Goal: Task Accomplishment & Management: Manage account settings

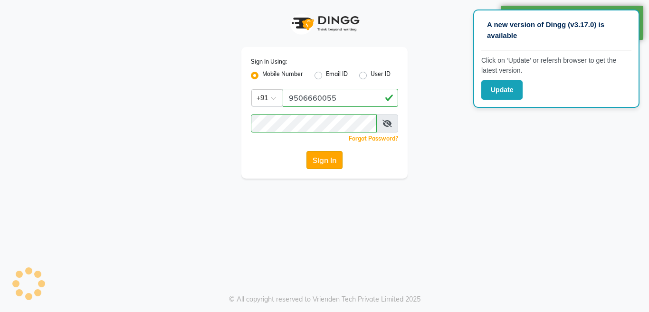
click at [316, 158] on button "Sign In" at bounding box center [324, 160] width 36 height 18
click at [400, 94] on div "Sign In Using: Mobile Number Email ID User ID Country Code × +91 9506660055 Rem…" at bounding box center [324, 113] width 166 height 132
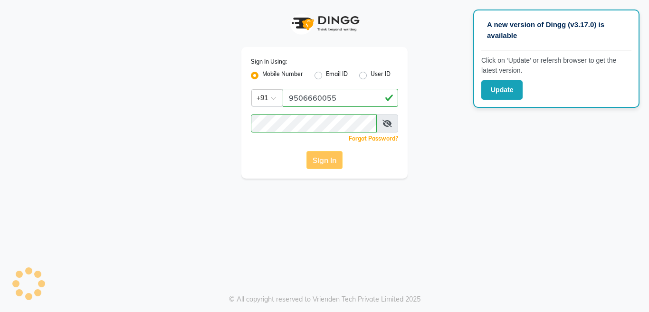
click at [326, 158] on div "Sign In" at bounding box center [324, 160] width 147 height 18
click at [325, 160] on div "Sign In" at bounding box center [324, 160] width 147 height 18
click at [330, 165] on button "Sign In" at bounding box center [324, 160] width 36 height 18
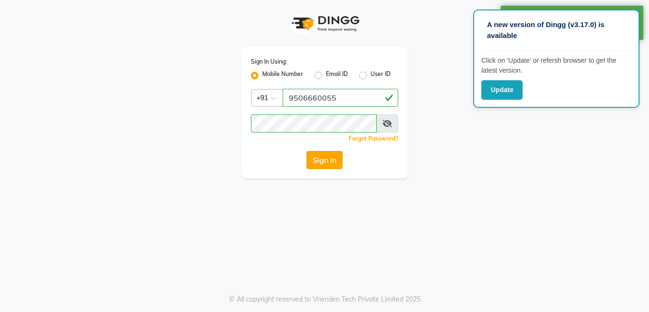
click at [331, 159] on button "Sign In" at bounding box center [324, 160] width 36 height 18
click at [331, 159] on div "Sign In" at bounding box center [324, 160] width 147 height 18
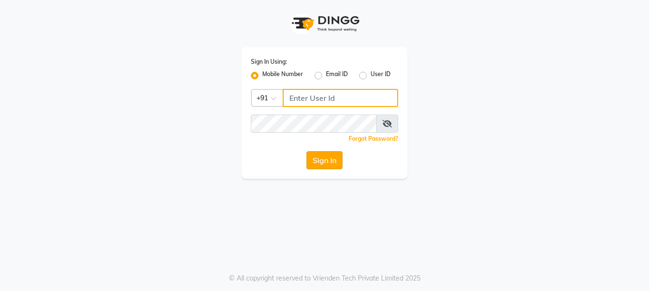
type input "9506660055"
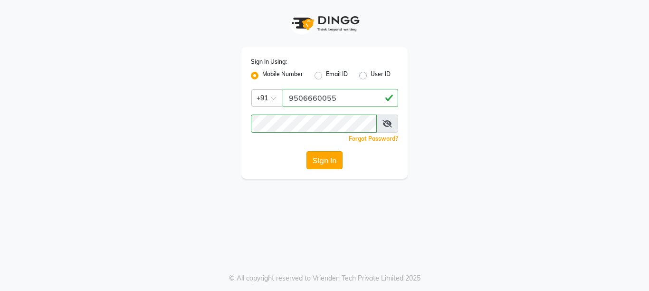
click at [322, 162] on button "Sign In" at bounding box center [324, 160] width 36 height 18
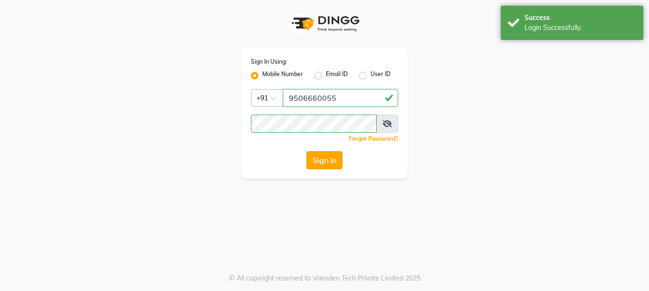
select select "service"
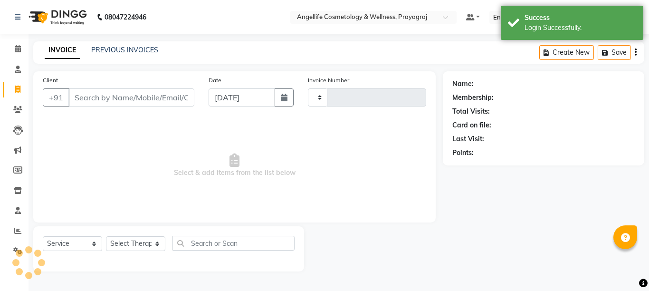
select select "en"
select select "4531"
type input "1257"
click at [126, 98] on input "Client" at bounding box center [131, 97] width 126 height 18
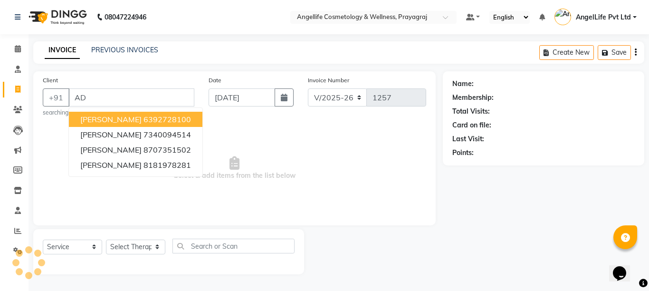
type input "A"
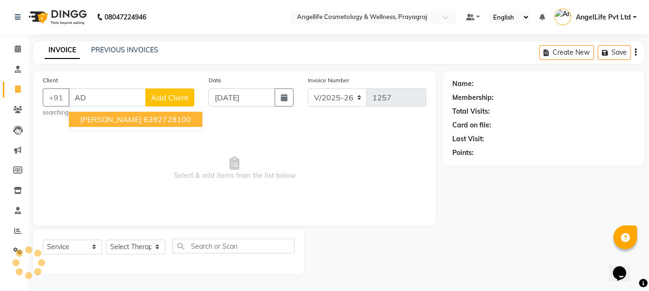
type input "A"
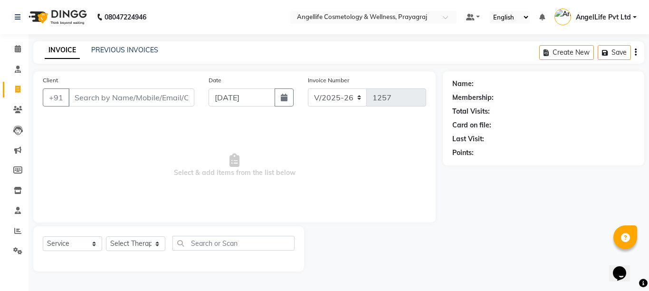
click at [121, 101] on input "Client" at bounding box center [131, 97] width 126 height 18
click at [117, 97] on input "Client" at bounding box center [131, 97] width 126 height 18
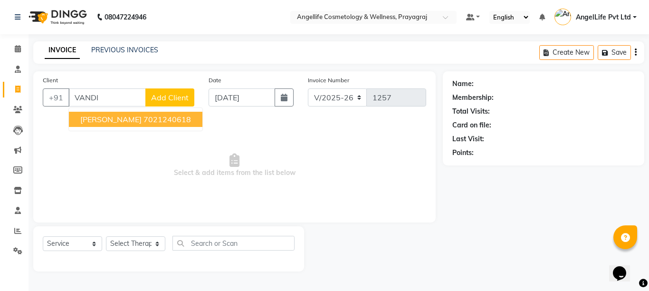
click at [178, 116] on ngb-highlight "7021240618" at bounding box center [166, 118] width 47 height 9
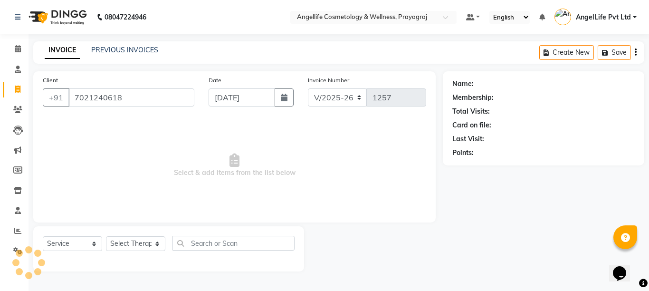
type input "7021240618"
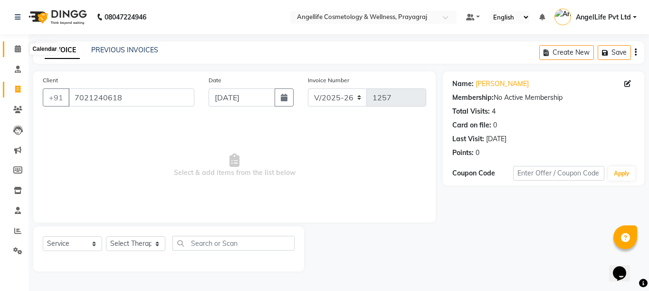
click at [18, 47] on icon at bounding box center [18, 48] width 6 height 7
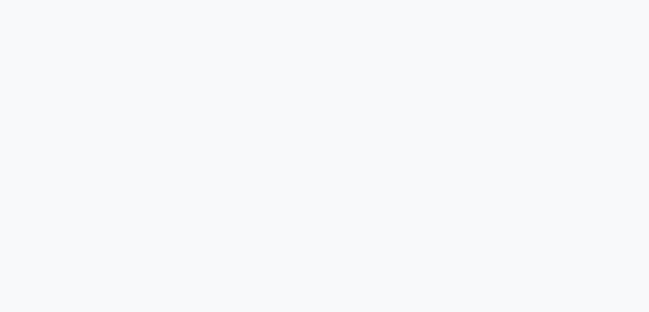
select select "service"
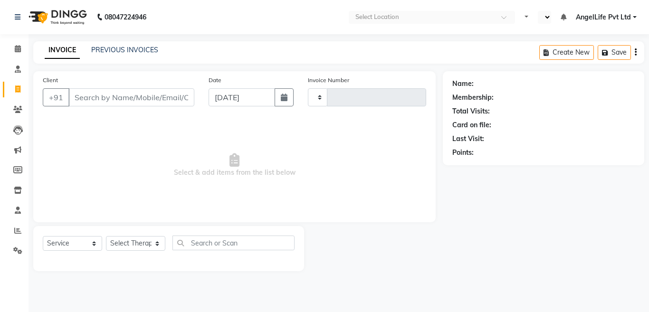
type input "1257"
select select "4531"
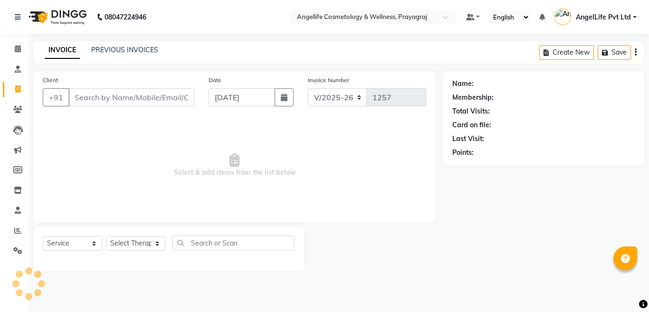
select select "en"
click at [15, 49] on icon at bounding box center [18, 48] width 6 height 7
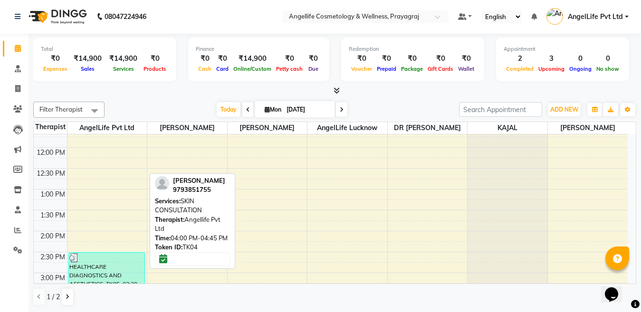
scroll to position [83, 0]
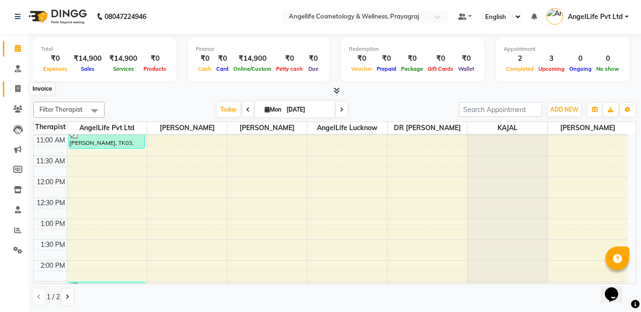
click at [13, 87] on span at bounding box center [17, 89] width 17 height 11
select select "service"
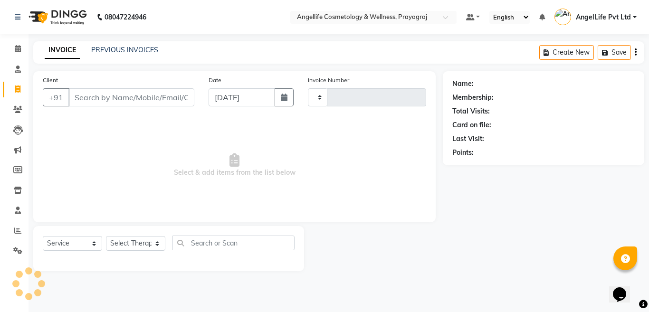
type input "1257"
select select "4531"
click at [126, 102] on input "Client" at bounding box center [131, 97] width 126 height 18
type input "8"
click at [96, 97] on input "Client" at bounding box center [131, 97] width 126 height 18
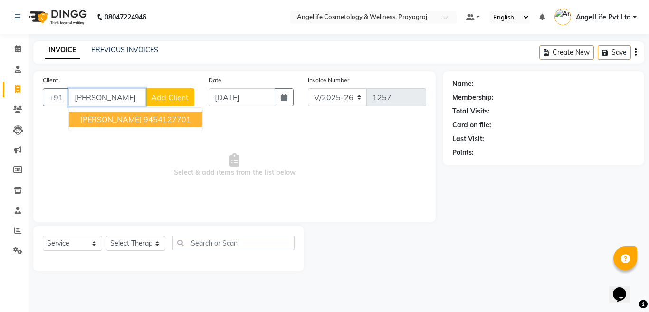
click at [87, 113] on button "ADIT SHUKLA 9454127701" at bounding box center [135, 119] width 133 height 15
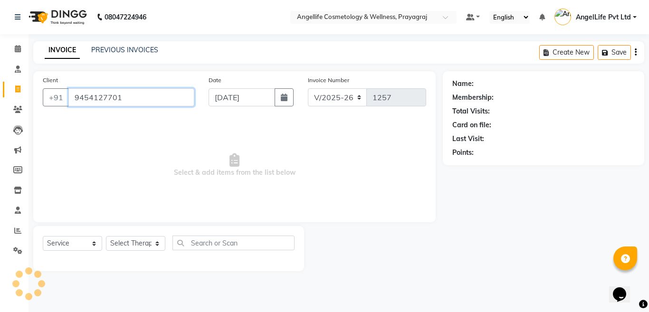
type input "9454127701"
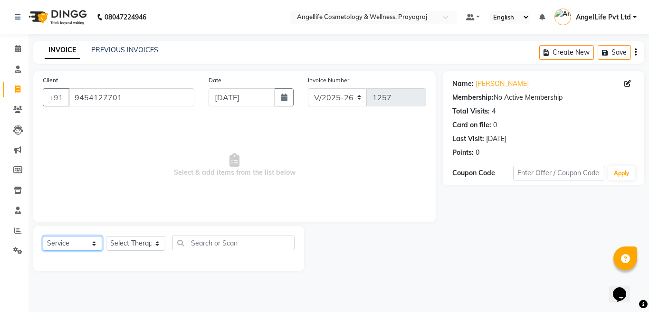
click at [69, 245] on select "Select Service Product Membership Package Voucher Prepaid Gift Card" at bounding box center [72, 243] width 59 height 15
click at [43, 236] on select "Select Service Product Membership Package Voucher Prepaid Gift Card" at bounding box center [72, 243] width 59 height 15
click at [141, 244] on select "Select Therapist AngelLife Lucknow AngelLife Pvt Ltd DR [PERSON_NAME] [PERSON_N…" at bounding box center [135, 243] width 59 height 15
select select "26653"
click at [106, 236] on select "Select Therapist AngelLife Lucknow AngelLife Pvt Ltd DR [PERSON_NAME] [PERSON_N…" at bounding box center [135, 243] width 59 height 15
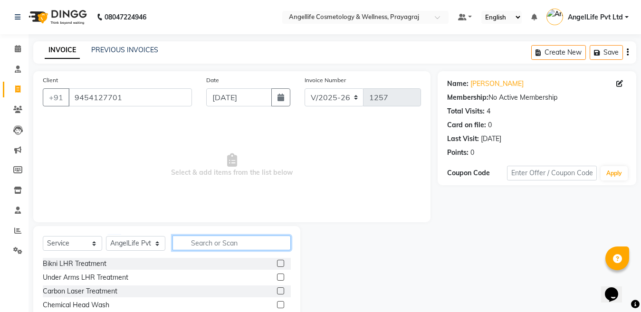
click at [193, 246] on input "text" at bounding box center [231, 243] width 118 height 15
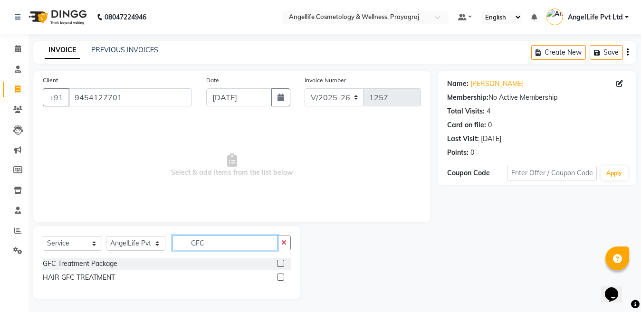
type input "GFC"
click at [281, 278] on label at bounding box center [280, 277] width 7 height 7
click at [281, 278] on input "checkbox" at bounding box center [280, 277] width 6 height 6
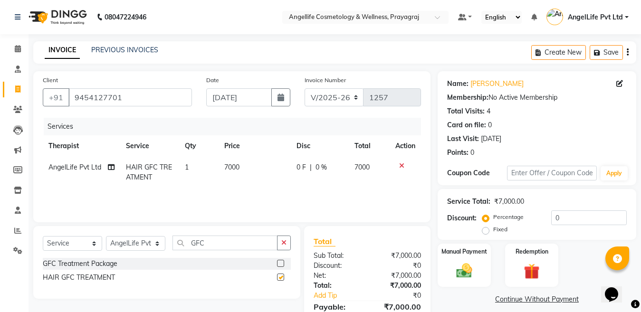
checkbox input "false"
click at [258, 174] on td "7000" at bounding box center [254, 172] width 73 height 31
select select "26653"
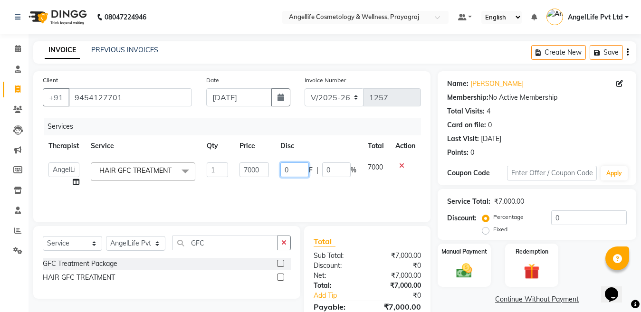
click at [293, 166] on input "0" at bounding box center [294, 169] width 28 height 15
type input "4000"
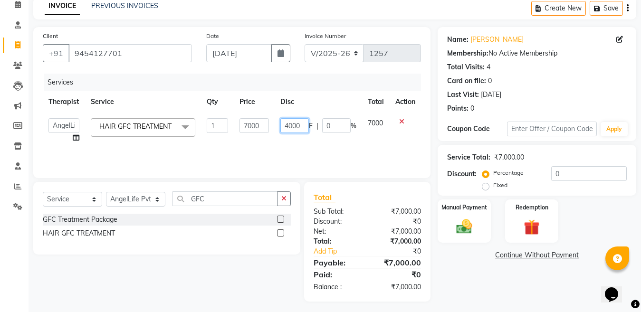
scroll to position [48, 0]
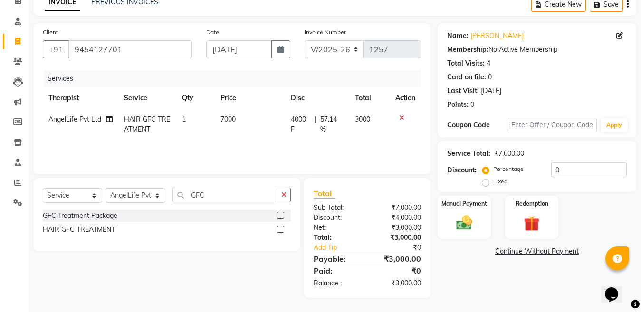
click at [513, 293] on div "Name: Adit Shukla Membership: No Active Membership Total Visits: 4 Card on file…" at bounding box center [540, 160] width 206 height 274
click at [514, 255] on link "Continue Without Payment" at bounding box center [536, 251] width 195 height 10
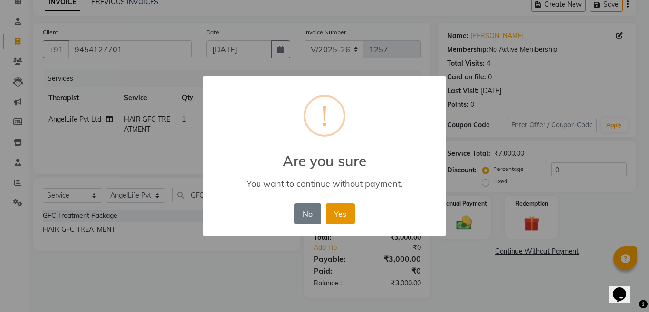
click at [338, 216] on button "Yes" at bounding box center [340, 213] width 29 height 21
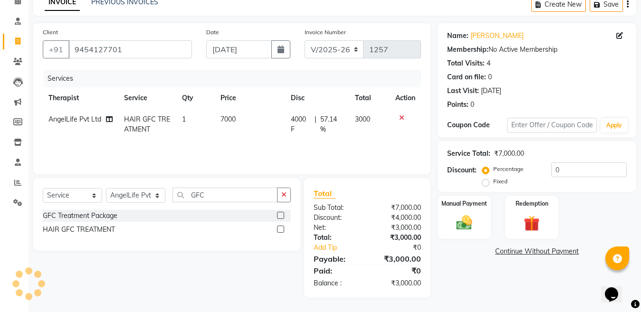
click at [522, 252] on link "Continue Without Payment" at bounding box center [536, 251] width 195 height 10
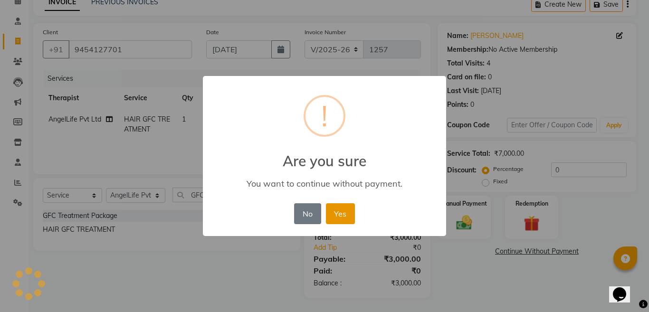
click at [336, 213] on button "Yes" at bounding box center [340, 213] width 29 height 21
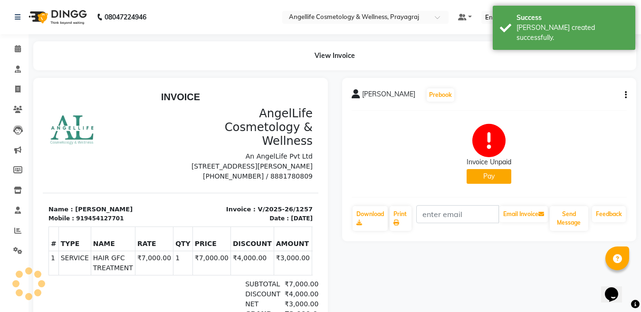
click at [500, 179] on button "Pay" at bounding box center [488, 176] width 45 height 15
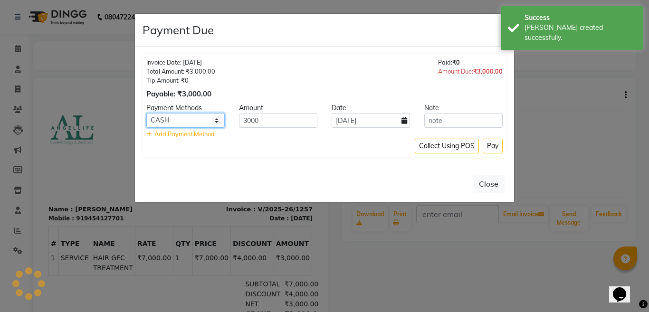
click at [183, 121] on select "CASH CARD ONLINE CUSTOM GPay PayTM PhonePe UPI NearBuy Loan BharatPay Cheque Mo…" at bounding box center [185, 120] width 78 height 15
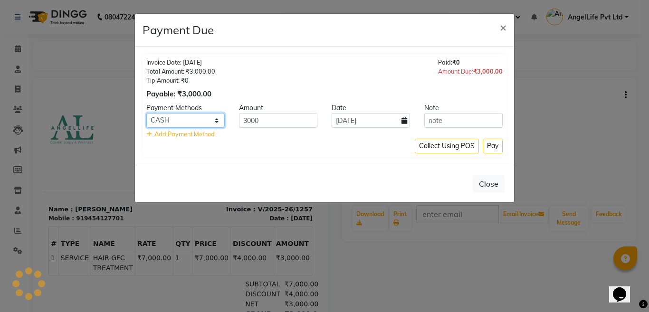
select select "8"
click at [146, 113] on select "CASH CARD ONLINE CUSTOM GPay PayTM PhonePe UPI NearBuy Loan BharatPay Cheque Mo…" at bounding box center [185, 120] width 78 height 15
click at [496, 147] on button "Pay" at bounding box center [492, 146] width 20 height 15
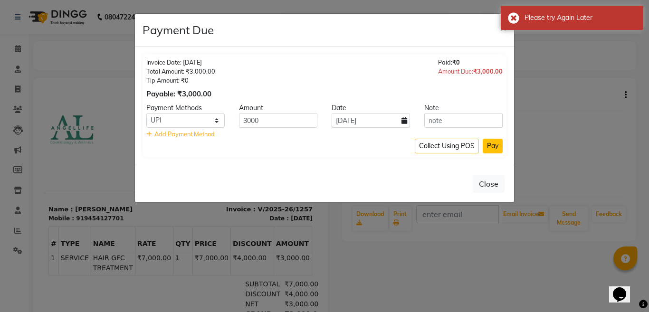
click at [493, 147] on button "Pay" at bounding box center [492, 146] width 20 height 15
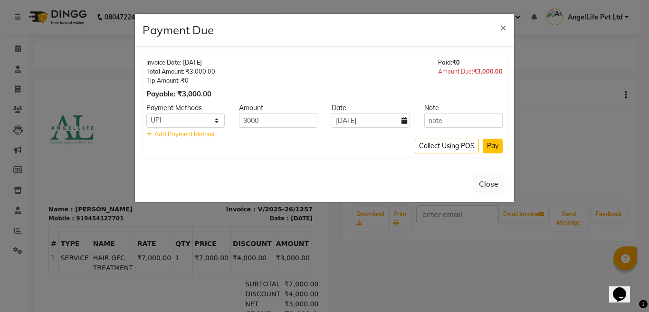
click at [499, 144] on button "Pay" at bounding box center [492, 146] width 20 height 15
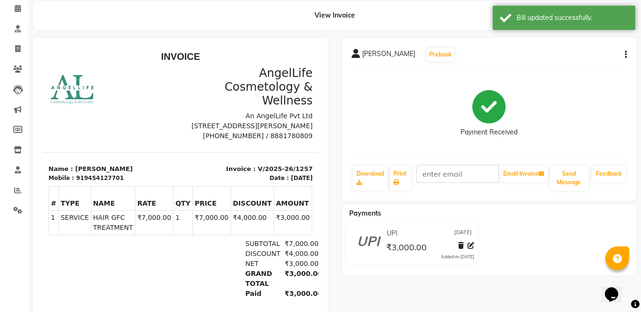
scroll to position [21, 0]
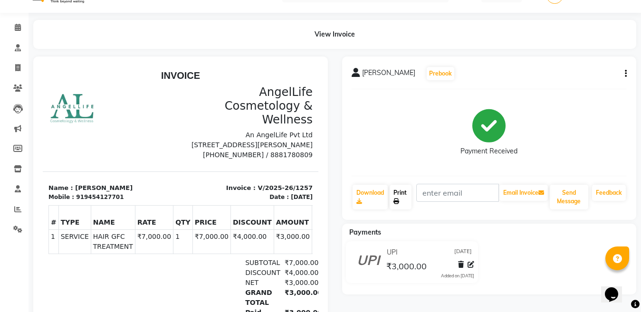
click at [401, 195] on link "Print" at bounding box center [400, 197] width 22 height 25
click at [398, 195] on link "Print" at bounding box center [400, 197] width 22 height 25
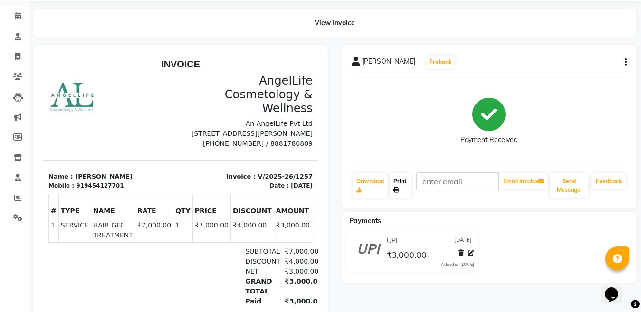
scroll to position [69, 0]
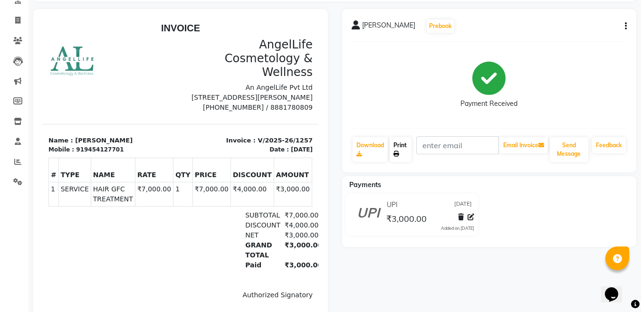
click at [397, 146] on link "Print" at bounding box center [400, 149] width 22 height 25
click at [16, 19] on icon at bounding box center [17, 20] width 5 height 7
select select "service"
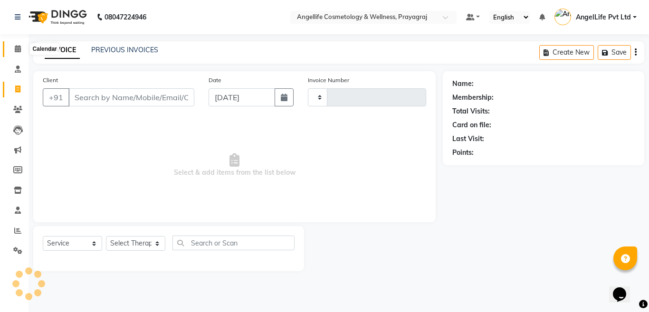
type input "1258"
select select "4531"
click at [133, 47] on link "PREVIOUS INVOICES" at bounding box center [124, 50] width 67 height 9
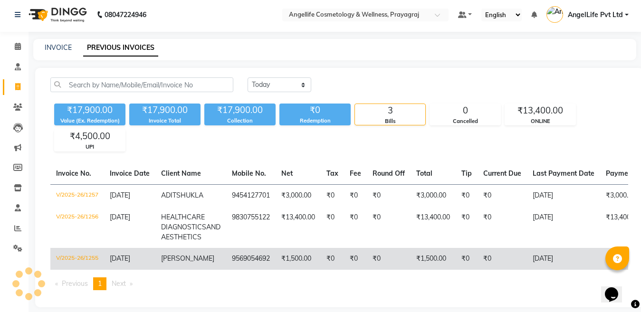
scroll to position [39, 0]
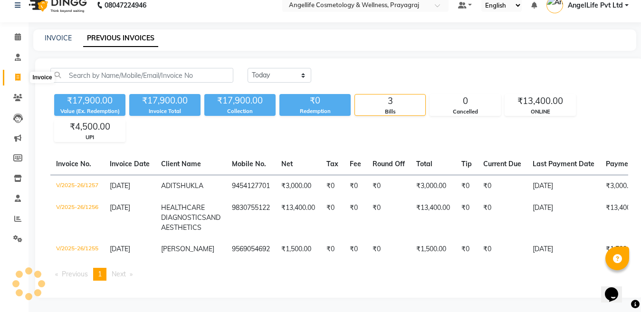
click at [17, 74] on icon at bounding box center [17, 77] width 5 height 7
select select "service"
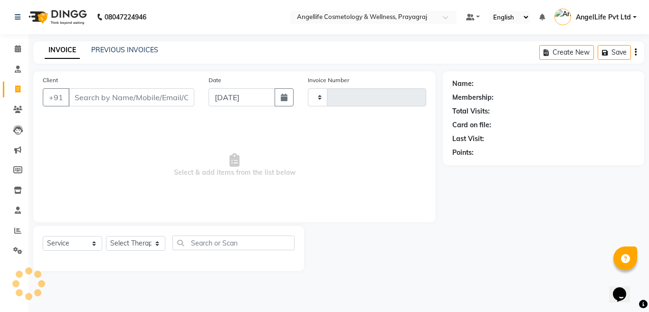
click at [103, 101] on input "Client" at bounding box center [131, 97] width 126 height 18
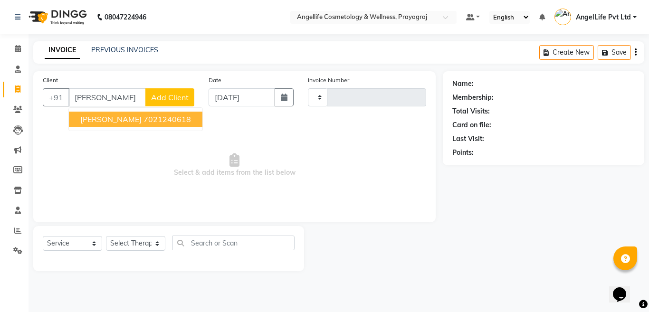
click at [129, 121] on span "VANDITA SRIVASTAVA" at bounding box center [110, 118] width 61 height 9
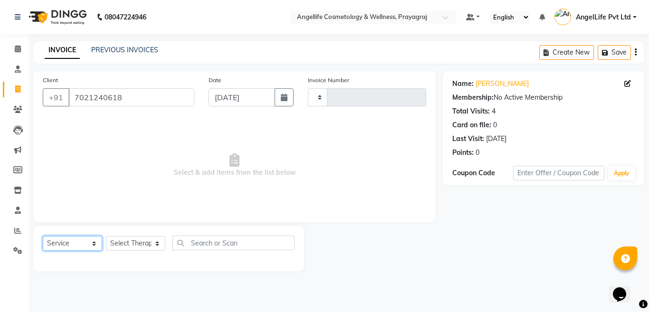
click at [76, 245] on select "Select Service Product Membership Package Voucher Prepaid Gift Card" at bounding box center [72, 243] width 59 height 15
click at [150, 101] on input "7021240618" at bounding box center [131, 97] width 126 height 18
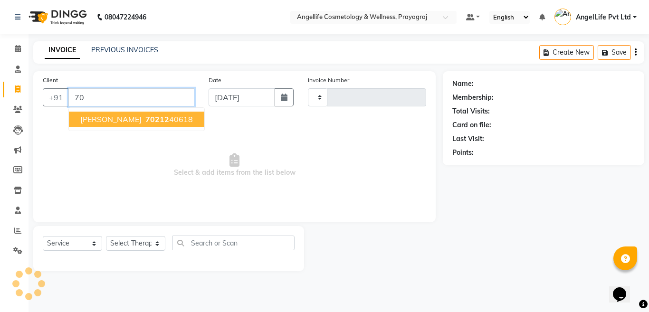
type input "7"
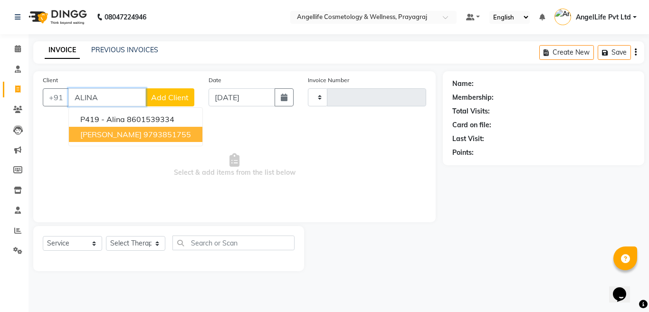
click at [143, 134] on ngb-highlight "9793851755" at bounding box center [166, 134] width 47 height 9
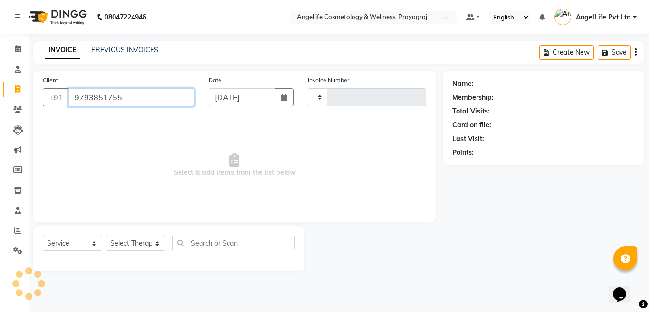
type input "9793851755"
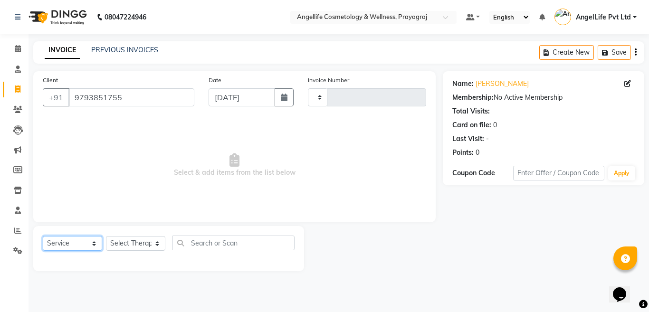
click at [58, 243] on select "Select Service Product Membership Package Voucher Prepaid Gift Card" at bounding box center [72, 243] width 59 height 15
click at [43, 236] on select "Select Service Product Membership Package Voucher Prepaid Gift Card" at bounding box center [72, 243] width 59 height 15
click at [135, 242] on select "Select Therapist AngelLife Lucknow AngelLife Pvt Ltd DR [PERSON_NAME] [PERSON_N…" at bounding box center [135, 243] width 59 height 15
click at [106, 236] on select "Select Therapist AngelLife Lucknow AngelLife Pvt Ltd DR [PERSON_NAME] [PERSON_N…" at bounding box center [135, 243] width 59 height 15
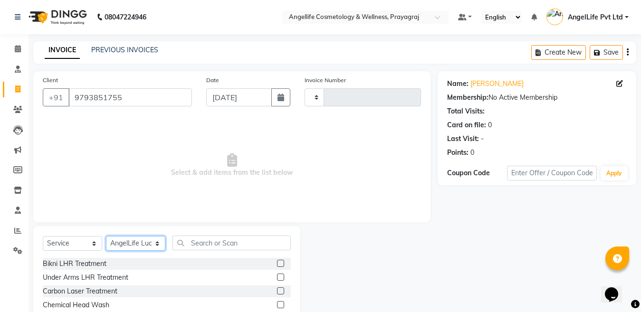
click at [142, 240] on select "Select Therapist AngelLife Lucknow AngelLife Pvt Ltd DR [PERSON_NAME] [PERSON_N…" at bounding box center [135, 243] width 59 height 15
select select "26653"
click at [106, 236] on select "Select Therapist AngelLife Lucknow AngelLife Pvt Ltd DR [PERSON_NAME] [PERSON_N…" at bounding box center [135, 243] width 59 height 15
click at [204, 245] on input "text" at bounding box center [231, 243] width 118 height 15
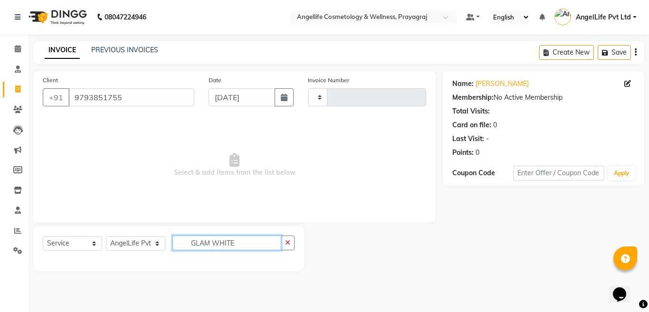
type input "GLAM WHITE"
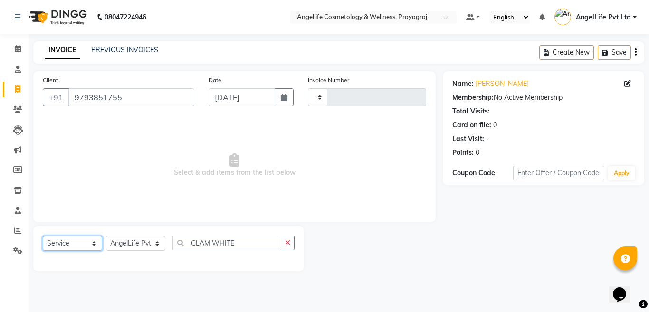
click at [75, 245] on select "Select Service Product Membership Package Voucher Prepaid Gift Card" at bounding box center [72, 243] width 59 height 15
select select "product"
click at [43, 236] on select "Select Service Product Membership Package Voucher Prepaid Gift Card" at bounding box center [72, 243] width 59 height 15
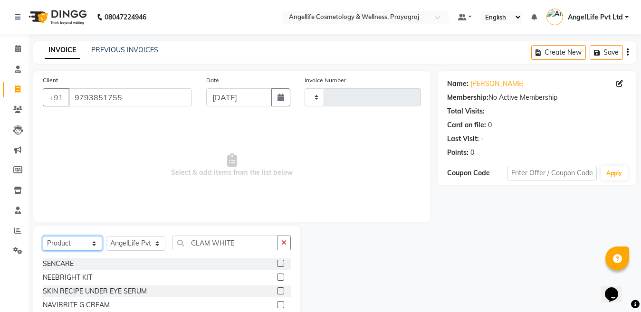
scroll to position [68, 0]
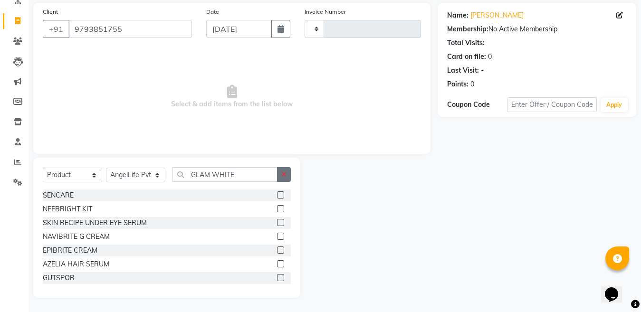
click at [286, 176] on icon "button" at bounding box center [283, 174] width 5 height 7
click at [258, 175] on input "text" at bounding box center [231, 174] width 118 height 15
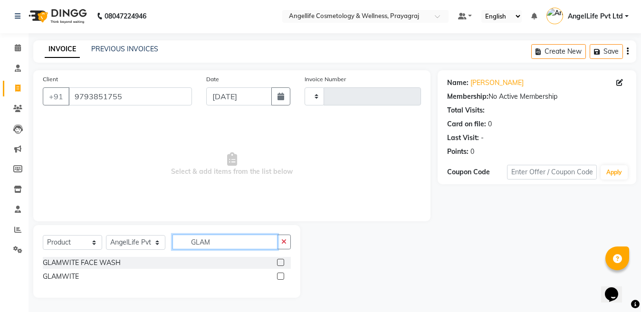
scroll to position [1, 0]
type input "GLAM"
click at [282, 276] on label at bounding box center [280, 276] width 7 height 7
click at [282, 276] on input "checkbox" at bounding box center [280, 277] width 6 height 6
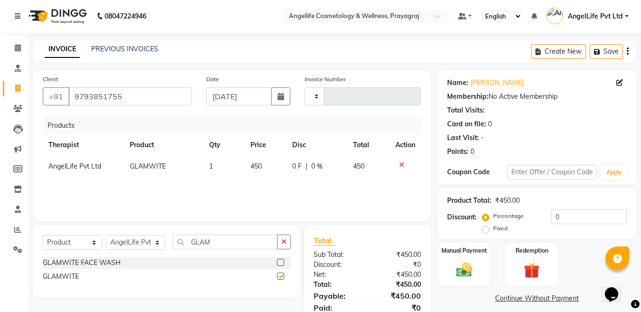
checkbox input "false"
drag, startPoint x: 285, startPoint y: 240, endPoint x: 262, endPoint y: 242, distance: 22.9
click at [283, 240] on icon "button" at bounding box center [283, 241] width 5 height 7
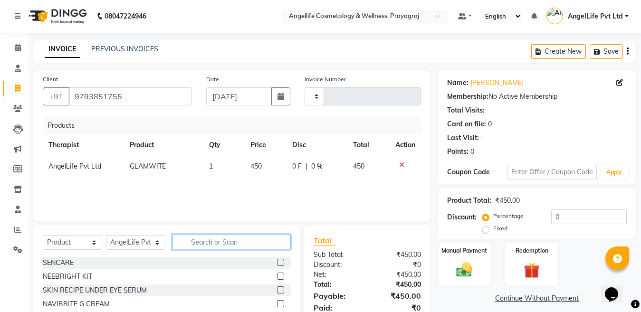
click at [257, 243] on input "text" at bounding box center [231, 242] width 118 height 15
click at [258, 244] on input "text" at bounding box center [231, 242] width 118 height 15
type input "GLOW"
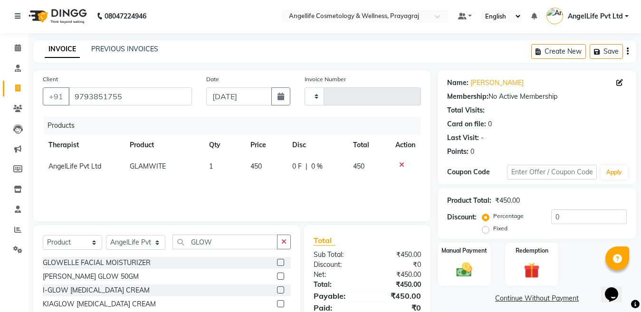
click at [278, 269] on div "GLOWELLE FACIAL MOISTURIZER BERRY GLOW 50GM I-GLOW SKIN LIGHTENING CREAM KIAGLO…" at bounding box center [167, 298] width 248 height 83
click at [280, 261] on label at bounding box center [280, 262] width 7 height 7
click at [280, 261] on input "checkbox" at bounding box center [280, 263] width 6 height 6
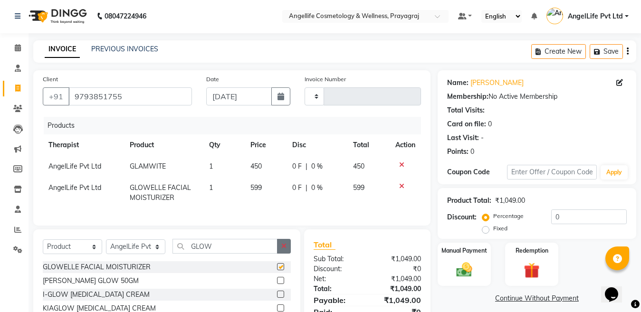
checkbox input "false"
click at [287, 254] on button "button" at bounding box center [284, 246] width 14 height 15
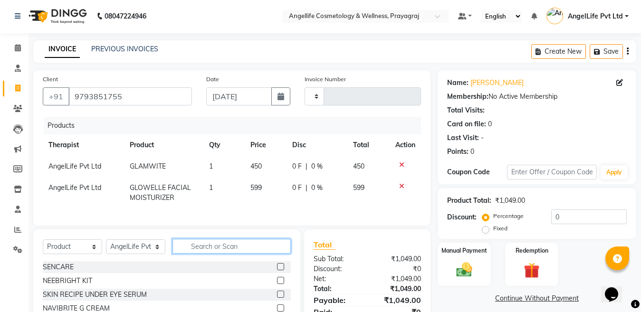
click at [272, 254] on input "text" at bounding box center [231, 246] width 118 height 15
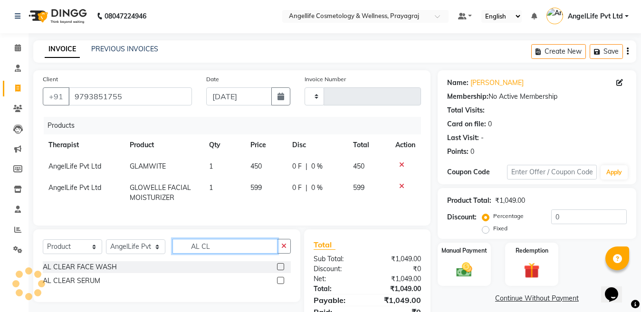
type input "AL CL"
click at [279, 270] on label at bounding box center [280, 266] width 7 height 7
click at [279, 270] on input "checkbox" at bounding box center [280, 267] width 6 height 6
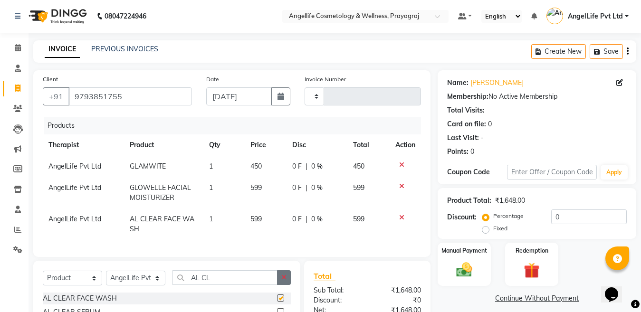
checkbox input "false"
click at [288, 285] on button "button" at bounding box center [284, 277] width 14 height 15
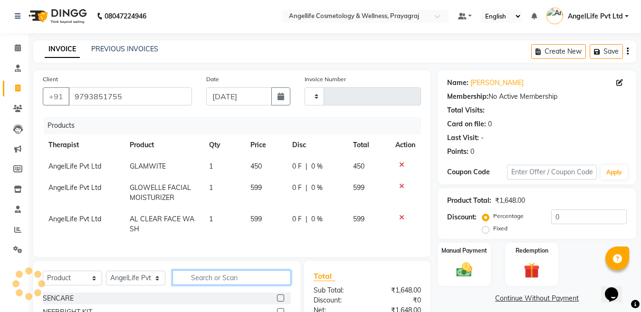
click at [281, 285] on input "text" at bounding box center [231, 277] width 118 height 15
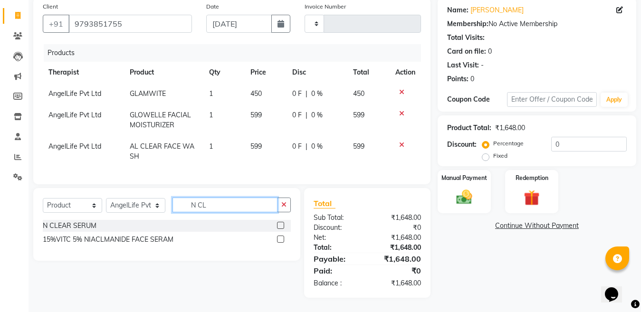
type input "N CL"
click at [280, 227] on label at bounding box center [280, 225] width 7 height 7
click at [280, 227] on input "checkbox" at bounding box center [280, 226] width 6 height 6
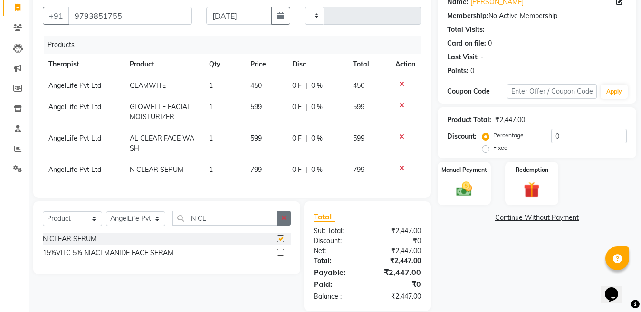
checkbox input "false"
click at [285, 221] on icon "button" at bounding box center [283, 218] width 5 height 7
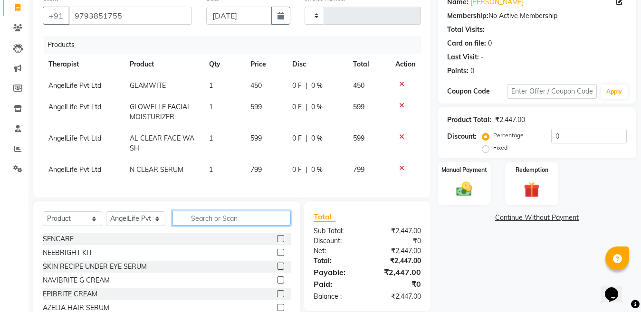
click at [269, 226] on input "text" at bounding box center [231, 218] width 118 height 15
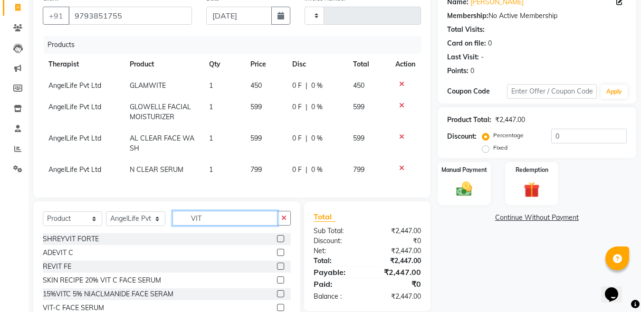
scroll to position [133, 0]
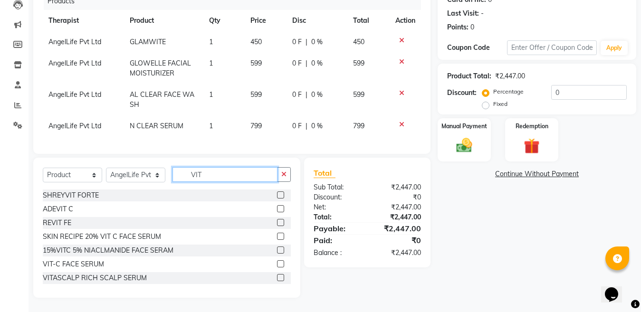
type input "VIT"
click at [277, 265] on label at bounding box center [280, 263] width 7 height 7
click at [277, 265] on input "checkbox" at bounding box center [280, 264] width 6 height 6
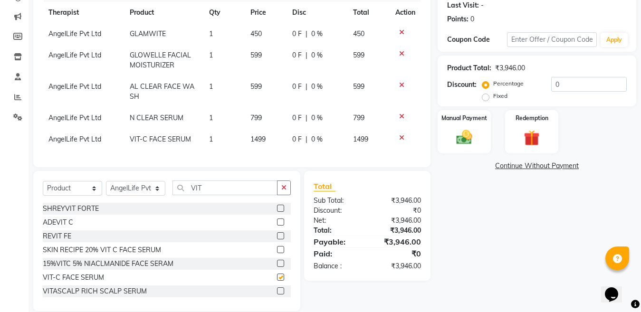
checkbox input "false"
click at [286, 191] on icon "button" at bounding box center [283, 187] width 5 height 7
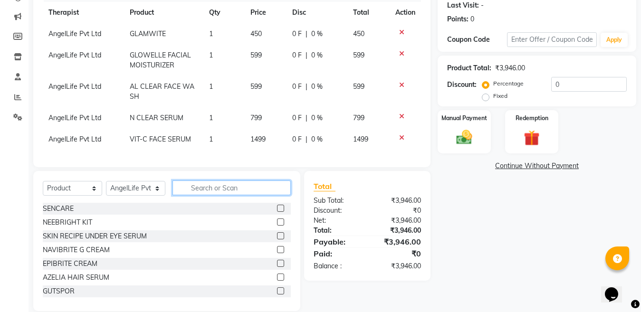
click at [276, 195] on input "text" at bounding box center [231, 187] width 118 height 15
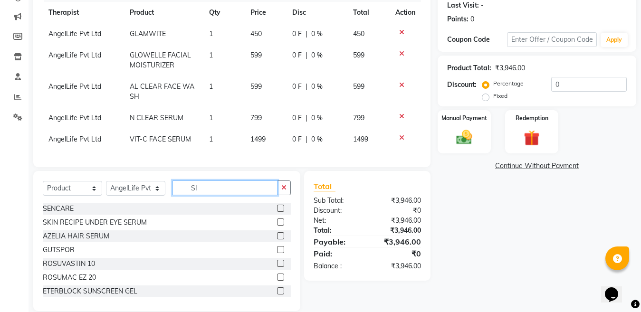
scroll to position [124, 0]
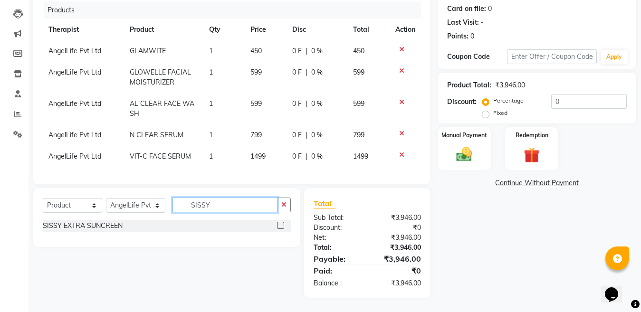
type input "SISSY"
click at [281, 224] on label at bounding box center [280, 225] width 7 height 7
click at [281, 224] on input "checkbox" at bounding box center [280, 226] width 6 height 6
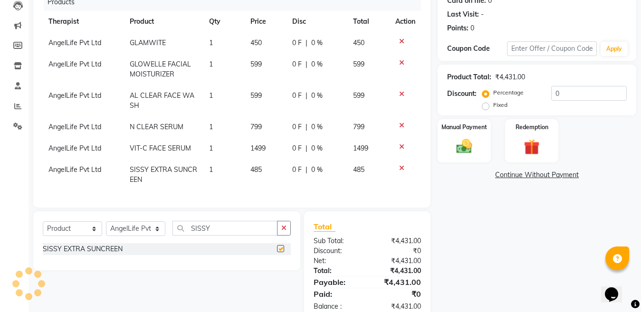
checkbox input "false"
click at [285, 231] on icon "button" at bounding box center [283, 228] width 5 height 7
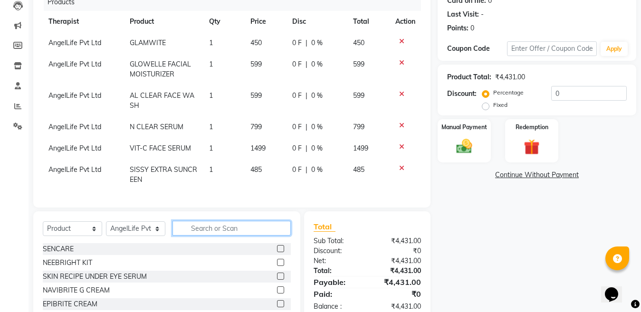
click at [246, 236] on input "text" at bounding box center [231, 228] width 118 height 15
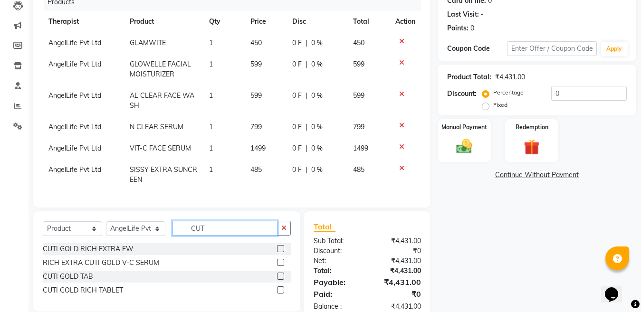
type input "CUT"
click at [279, 293] on label at bounding box center [280, 289] width 7 height 7
click at [279, 293] on input "checkbox" at bounding box center [280, 290] width 6 height 6
click at [280, 293] on label at bounding box center [280, 289] width 7 height 7
click at [280, 293] on input "checkbox" at bounding box center [280, 290] width 6 height 6
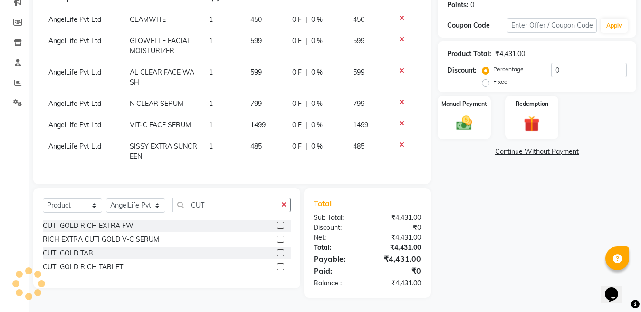
scroll to position [156, 0]
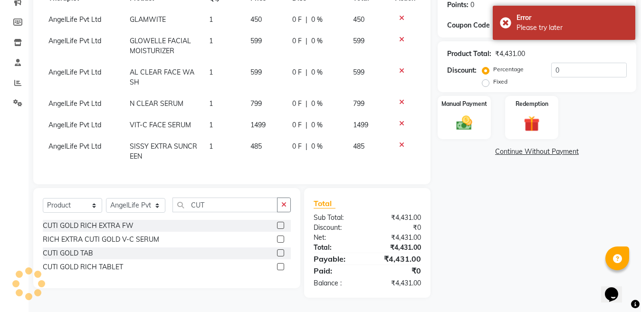
click at [279, 267] on label at bounding box center [280, 266] width 7 height 7
click at [279, 267] on input "checkbox" at bounding box center [280, 267] width 6 height 6
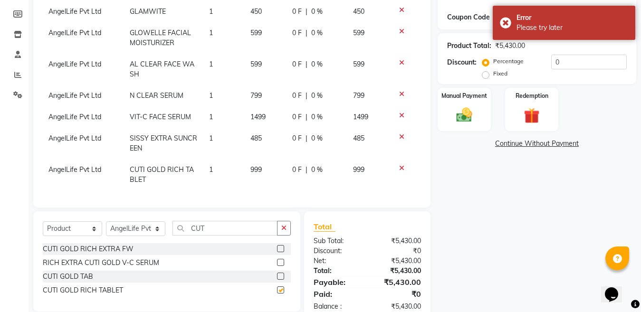
checkbox input "false"
click at [222, 171] on td "1" at bounding box center [223, 174] width 41 height 31
select select "26653"
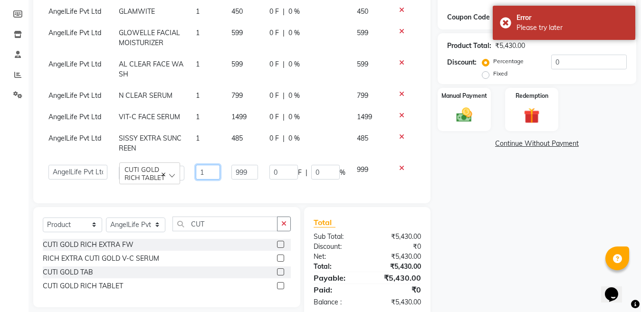
click at [212, 170] on input "1" at bounding box center [208, 172] width 25 height 15
type input "3"
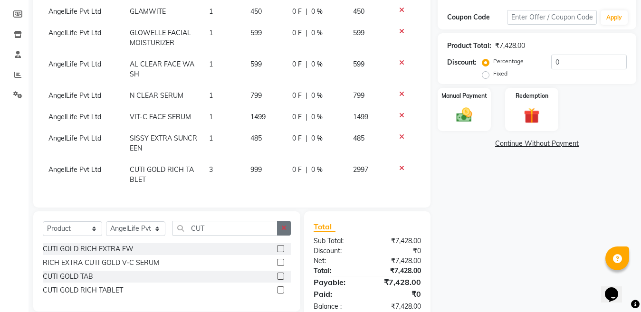
click at [283, 226] on icon "button" at bounding box center [283, 228] width 5 height 7
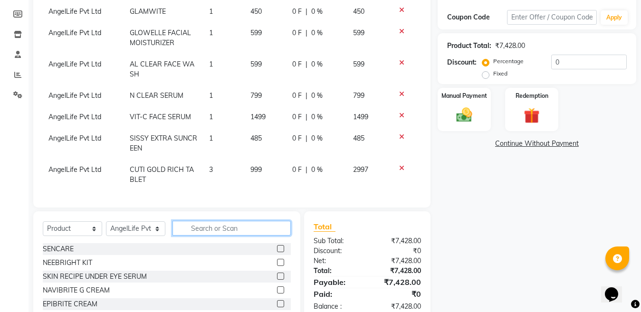
click at [266, 231] on input "text" at bounding box center [231, 228] width 118 height 15
type input "BIO"
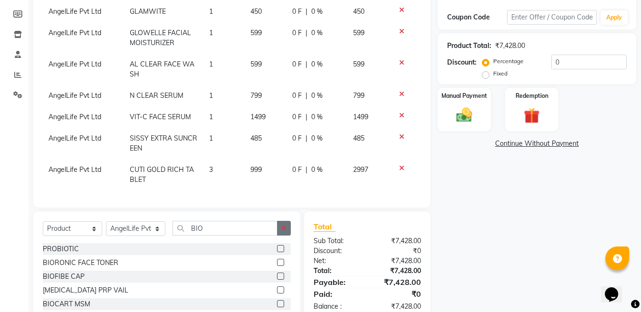
click at [288, 230] on button "button" at bounding box center [284, 228] width 14 height 15
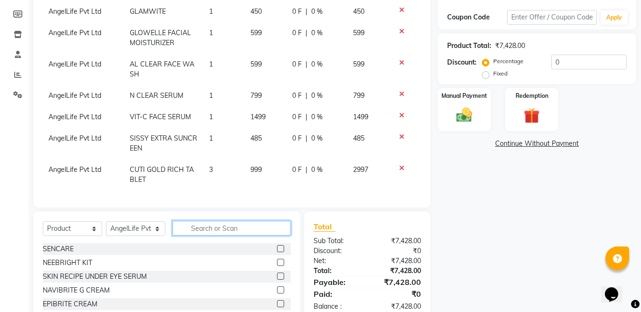
drag, startPoint x: 281, startPoint y: 232, endPoint x: 276, endPoint y: 241, distance: 10.6
click at [276, 241] on div "Select Service Product Membership Package Voucher Prepaid Gift Card Select Ther…" at bounding box center [167, 232] width 248 height 22
click at [273, 227] on input "text" at bounding box center [231, 228] width 118 height 15
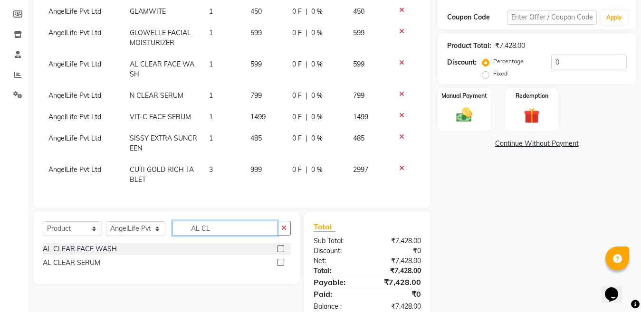
click at [264, 229] on input "AL CL" at bounding box center [224, 228] width 105 height 15
type input "AL TAB"
click at [283, 251] on label at bounding box center [280, 248] width 7 height 7
click at [283, 251] on input "checkbox" at bounding box center [280, 249] width 6 height 6
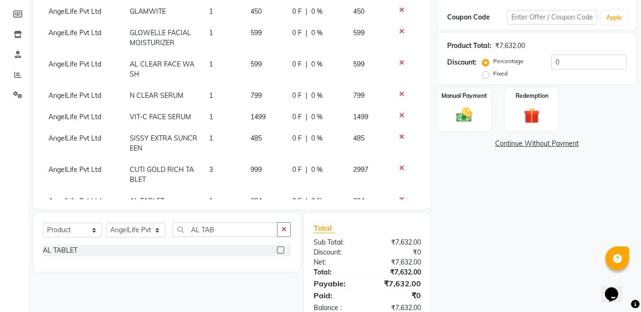
scroll to position [180, 0]
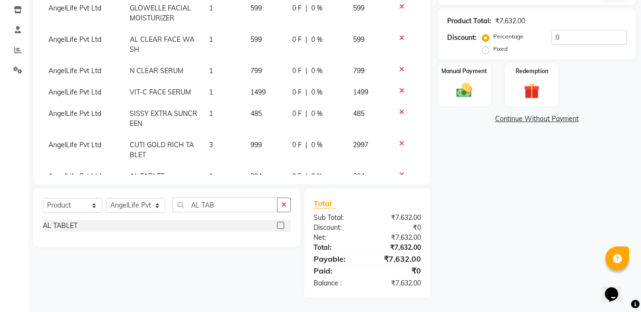
click at [281, 224] on label at bounding box center [280, 225] width 7 height 7
click at [281, 224] on input "checkbox" at bounding box center [280, 226] width 6 height 6
checkbox input "false"
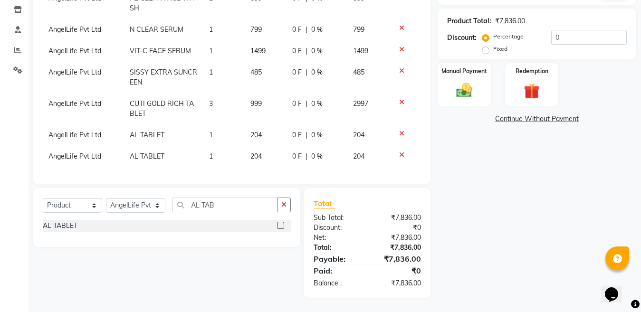
scroll to position [49, 0]
click at [399, 130] on icon at bounding box center [401, 133] width 5 height 7
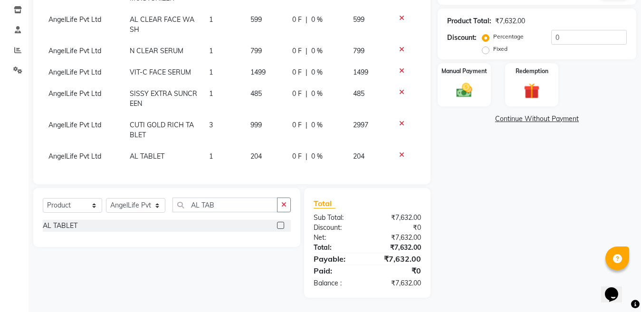
scroll to position [28, 0]
click at [215, 149] on td "1" at bounding box center [223, 156] width 41 height 21
select select "26653"
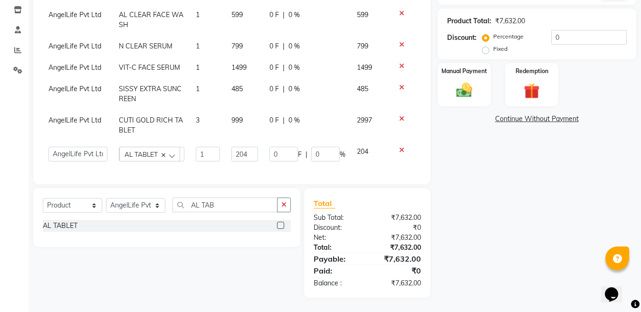
scroll to position [33, 0]
click at [208, 147] on input "1" at bounding box center [208, 154] width 25 height 15
type input "3"
click at [475, 220] on div "Name: Alina Imtiaz Membership: No Active Membership Total Visits: Card on file:…" at bounding box center [540, 94] width 206 height 407
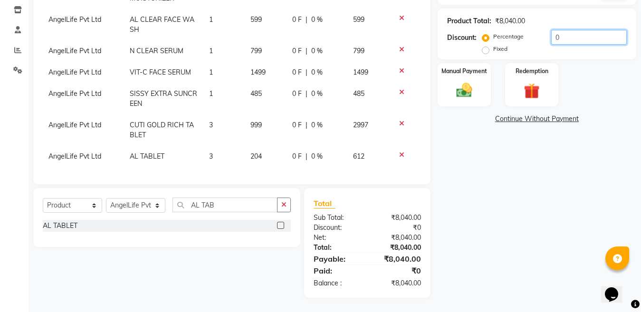
click at [563, 38] on input "0" at bounding box center [588, 37] width 75 height 15
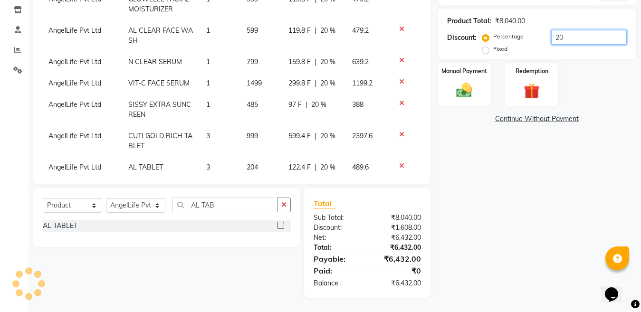
scroll to position [0, 0]
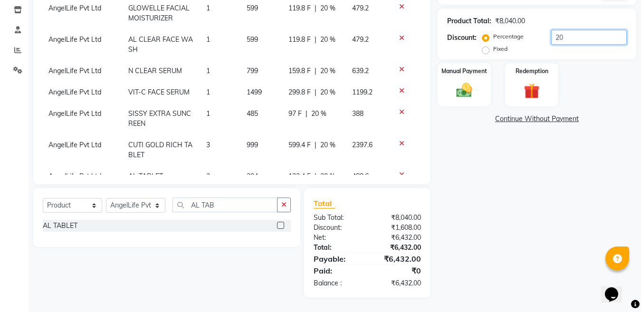
type input "20"
click at [311, 145] on div "599.4 F | 20 %" at bounding box center [314, 145] width 52 height 10
select select "26653"
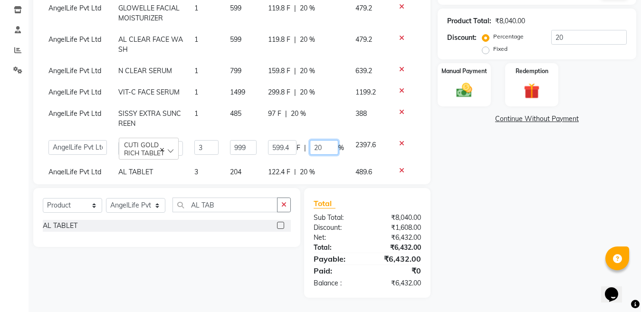
click at [316, 148] on input "20" at bounding box center [324, 147] width 28 height 15
click at [311, 147] on input "20" at bounding box center [324, 147] width 28 height 15
type input "10"
click at [301, 115] on div "97 F | 20 %" at bounding box center [306, 114] width 76 height 10
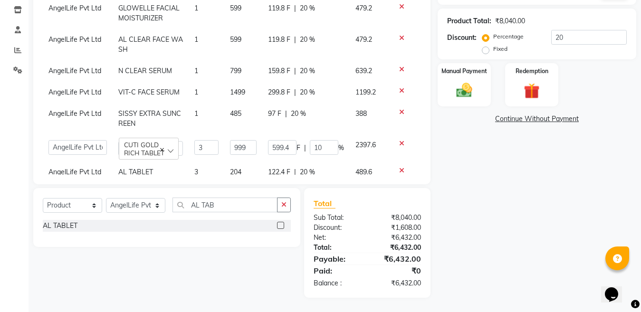
select select "26653"
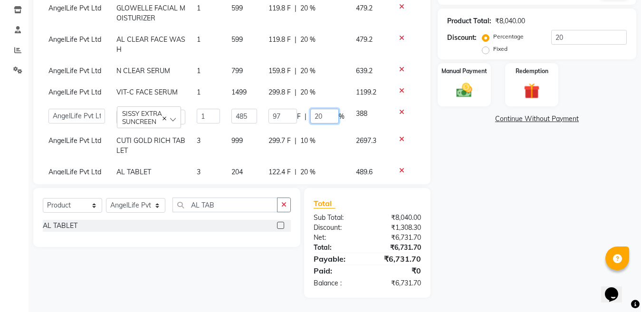
click at [310, 116] on input "20" at bounding box center [324, 116] width 28 height 15
click at [321, 118] on input "20" at bounding box center [324, 116] width 28 height 15
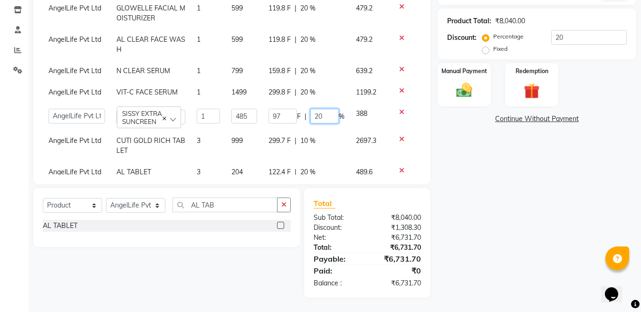
type input "2"
type input "10"
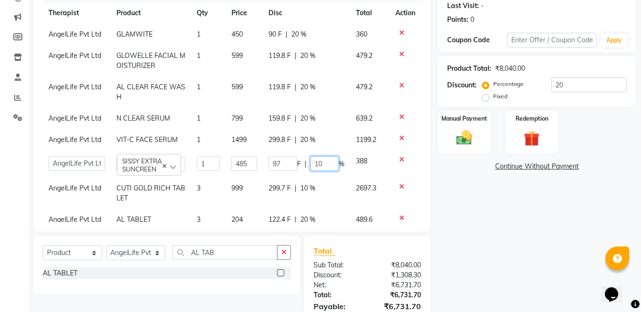
scroll to position [85, 0]
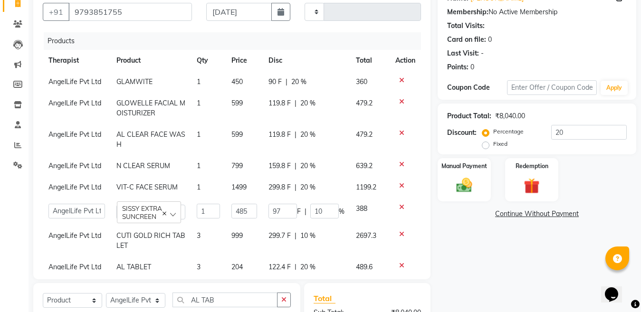
click at [294, 88] on td "90 F | 20 %" at bounding box center [306, 81] width 87 height 21
select select "26653"
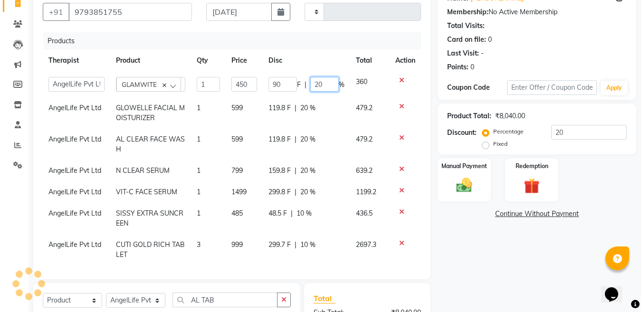
click at [320, 85] on input "20" at bounding box center [324, 84] width 28 height 15
type input "2"
type input "10"
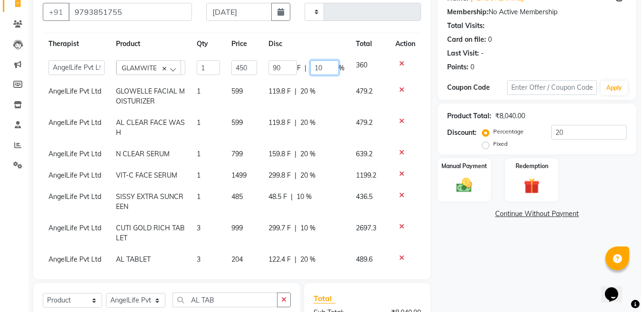
scroll to position [33, 0]
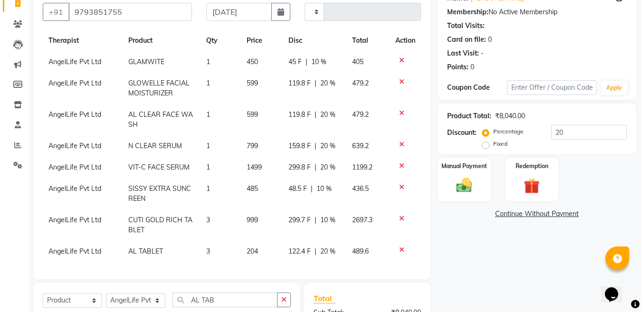
click at [326, 215] on div "299.7 F | 10 %" at bounding box center [314, 220] width 52 height 10
select select "26653"
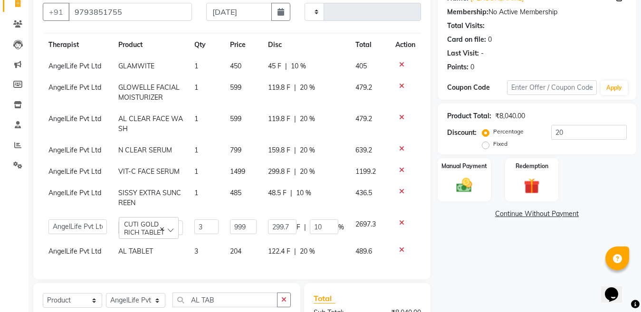
scroll to position [24, 0]
click at [443, 271] on div "Name: Alina Imtiaz Membership: No Active Membership Total Visits: Card on file:…" at bounding box center [540, 189] width 206 height 407
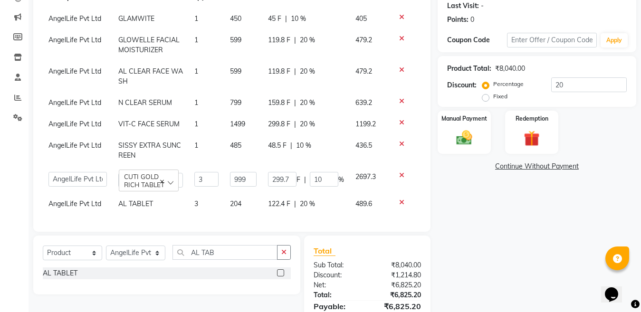
scroll to position [180, 0]
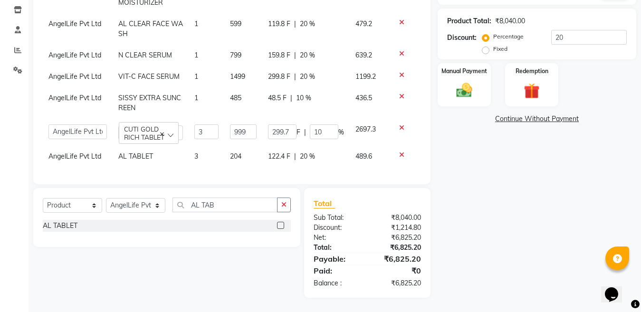
click at [529, 117] on link "Continue Without Payment" at bounding box center [536, 119] width 195 height 10
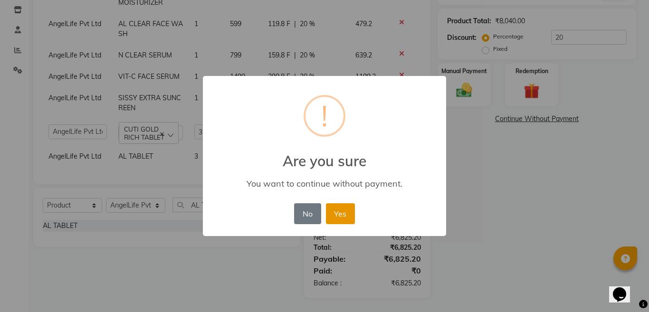
click at [348, 214] on button "Yes" at bounding box center [340, 213] width 29 height 21
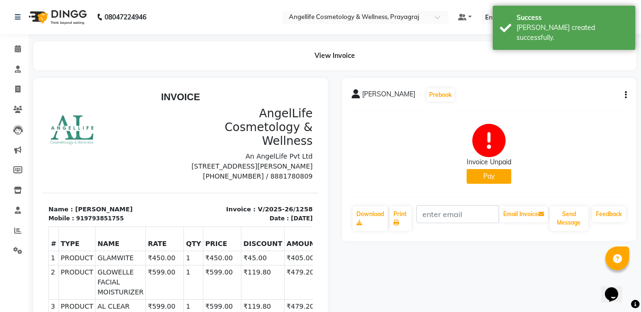
drag, startPoint x: 93, startPoint y: 29, endPoint x: 0, endPoint y: 173, distance: 171.1
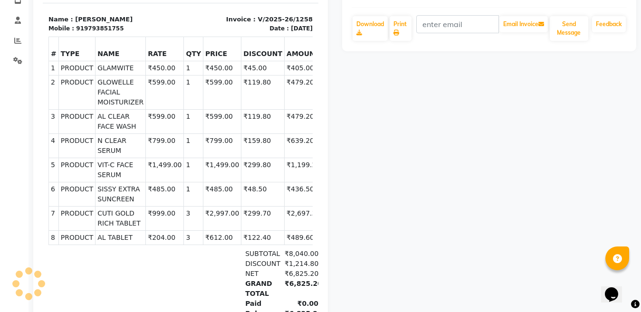
scroll to position [47, 0]
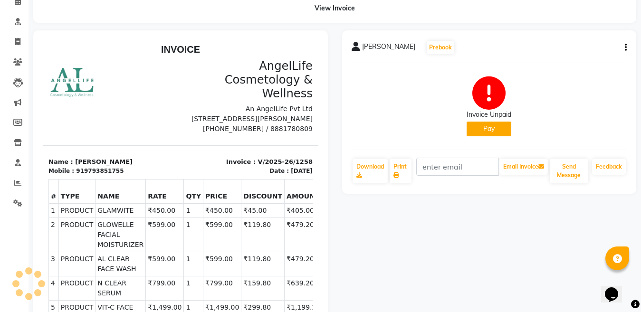
click at [626, 48] on div "ALINA IMTIAZ Prebook Invoice Unpaid Pay Download Print Email Invoice Send Messa…" at bounding box center [489, 111] width 294 height 163
click at [626, 48] on icon "button" at bounding box center [625, 47] width 2 height 0
click at [604, 47] on div "Edit Invoice" at bounding box center [586, 48] width 47 height 12
select select "service"
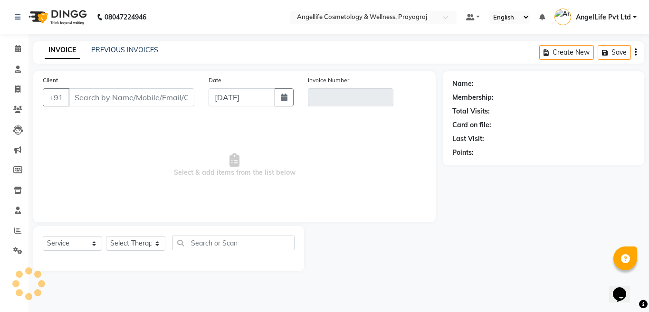
type input "9793851755"
type input "V/2025-26/1258"
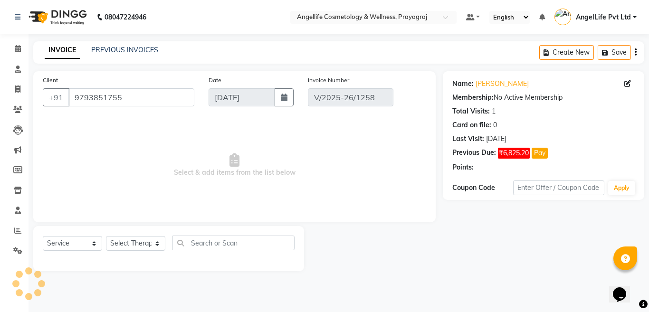
select select "select"
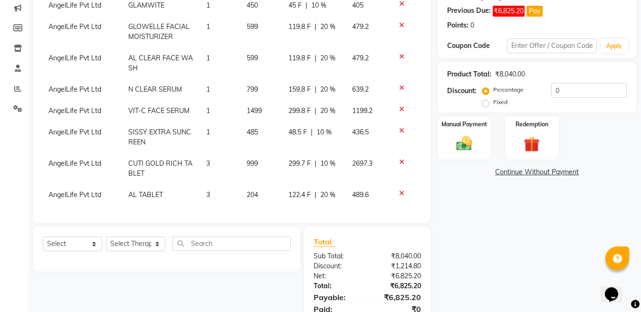
scroll to position [180, 0]
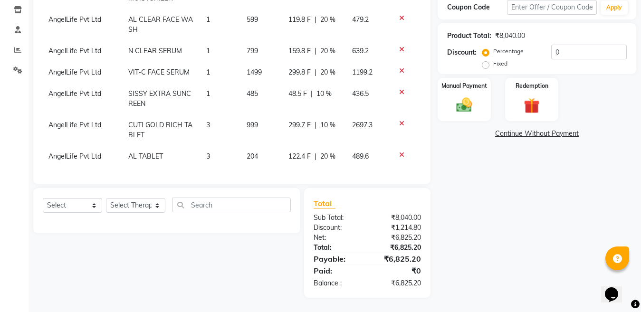
click at [206, 132] on td "3" at bounding box center [220, 129] width 40 height 31
select select "26653"
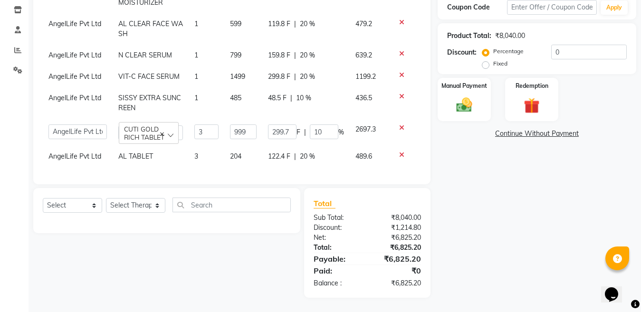
scroll to position [24, 0]
click at [205, 126] on input "3" at bounding box center [206, 131] width 24 height 15
click at [206, 124] on input "3" at bounding box center [206, 131] width 24 height 15
type input "2"
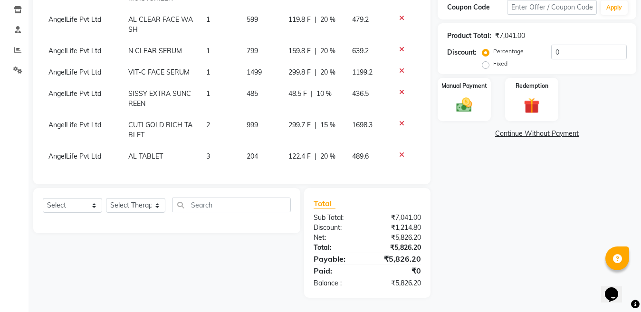
click at [519, 132] on link "Continue Without Payment" at bounding box center [536, 134] width 195 height 10
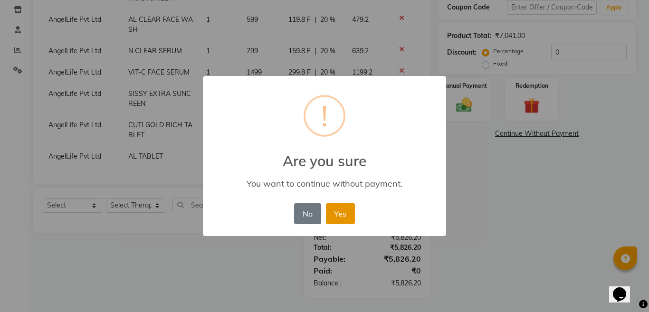
click at [351, 214] on button "Yes" at bounding box center [340, 213] width 29 height 21
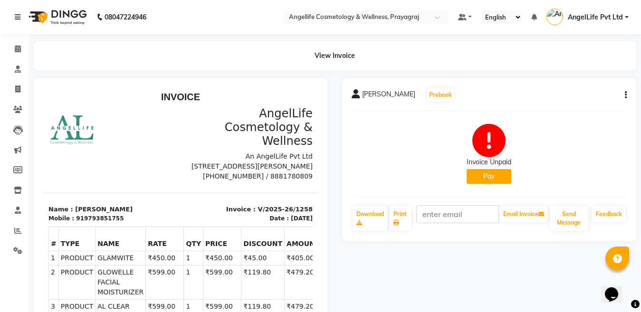
click at [498, 179] on button "Pay" at bounding box center [488, 176] width 45 height 15
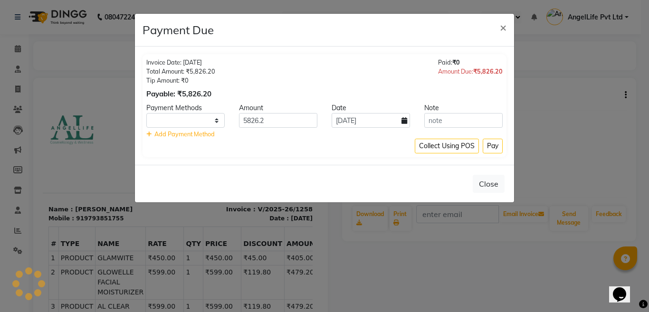
select select "1"
click at [277, 123] on input "5826.2" at bounding box center [278, 120] width 78 height 15
type input "5"
type input "1500"
click at [491, 146] on button "Pay" at bounding box center [492, 146] width 20 height 15
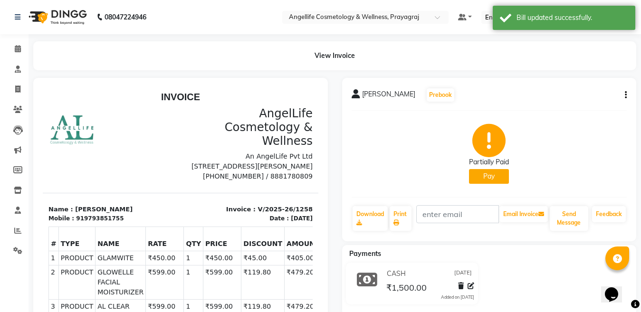
click at [502, 178] on button "Pay" at bounding box center [489, 176] width 40 height 15
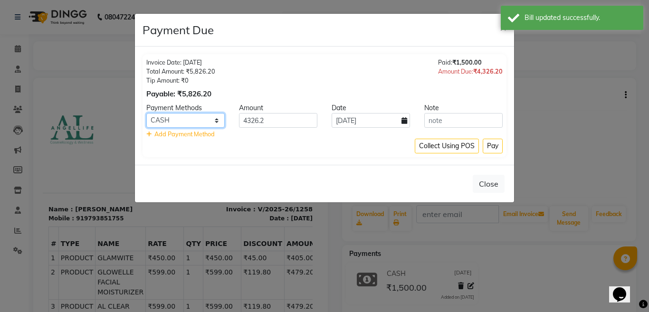
click at [183, 119] on select "CASH CARD ONLINE CUSTOM GPay PayTM PhonePe UPI NearBuy Loan BharatPay Cheque Mo…" at bounding box center [185, 120] width 78 height 15
select select "8"
click at [146, 113] on select "CASH CARD ONLINE CUSTOM GPay PayTM PhonePe UPI NearBuy Loan BharatPay Cheque Mo…" at bounding box center [185, 120] width 78 height 15
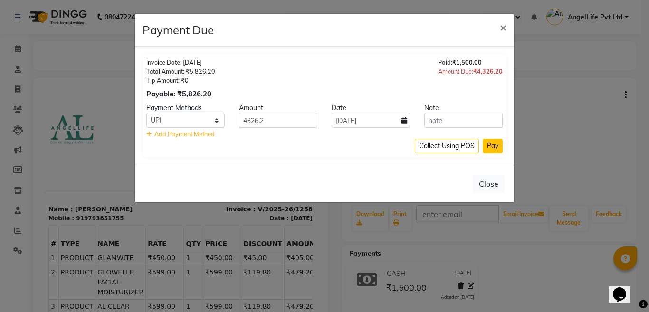
click at [491, 144] on button "Pay" at bounding box center [492, 146] width 20 height 15
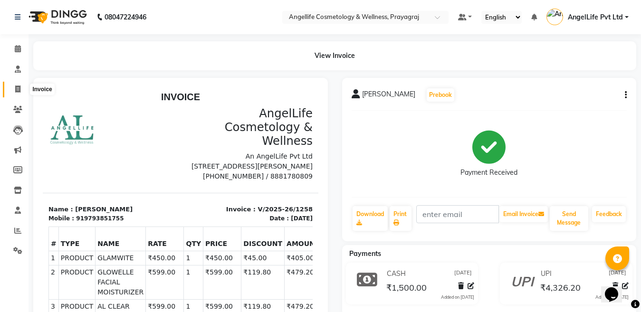
click at [17, 91] on icon at bounding box center [17, 88] width 5 height 7
select select "service"
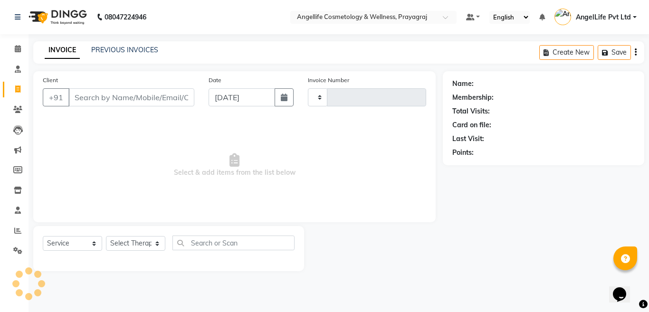
click at [17, 91] on icon at bounding box center [17, 88] width 5 height 7
select select "service"
select select "4531"
type input "1260"
click at [130, 52] on link "PREVIOUS INVOICES" at bounding box center [124, 50] width 67 height 9
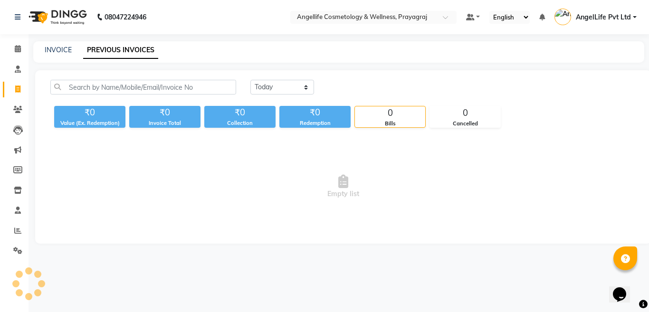
click at [130, 52] on link "PREVIOUS INVOICES" at bounding box center [120, 50] width 75 height 17
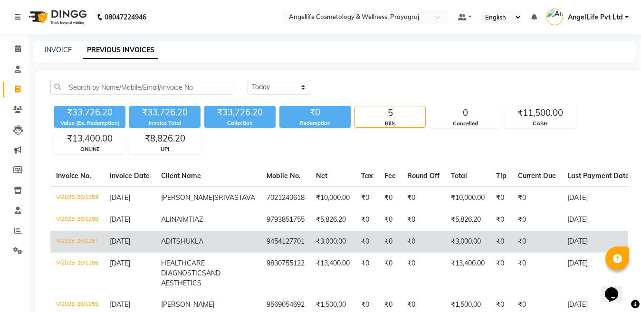
click at [401, 246] on td "₹0" at bounding box center [423, 242] width 44 height 22
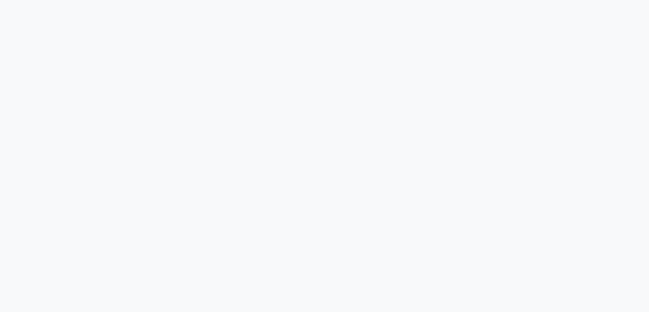
select select "service"
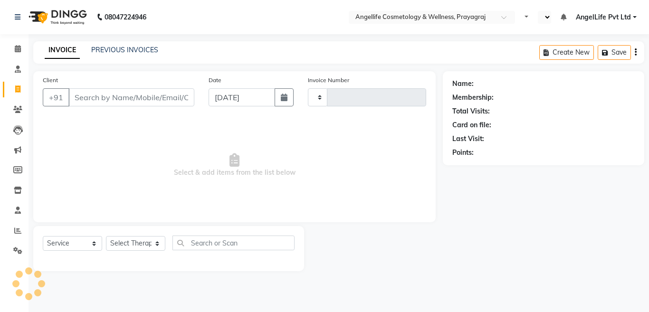
type input "1259"
select select "en"
select select "4531"
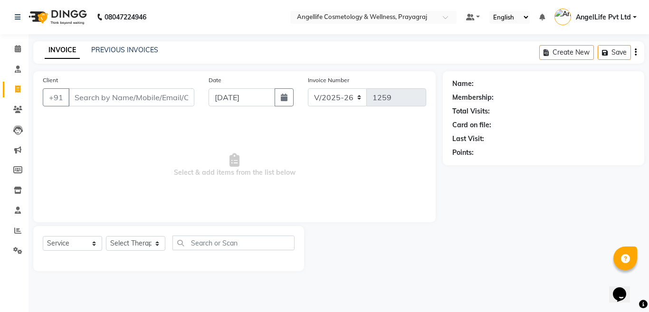
click at [125, 98] on input "Client" at bounding box center [131, 97] width 126 height 18
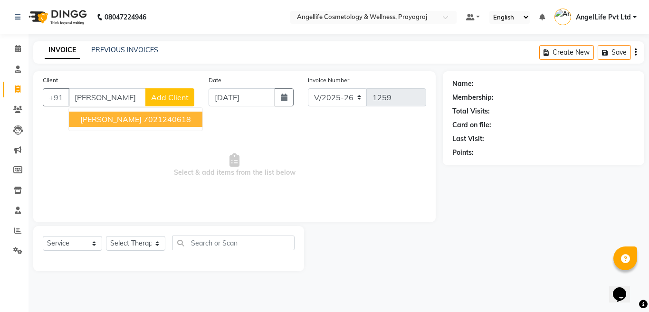
click at [134, 119] on span "[PERSON_NAME]" at bounding box center [110, 118] width 61 height 9
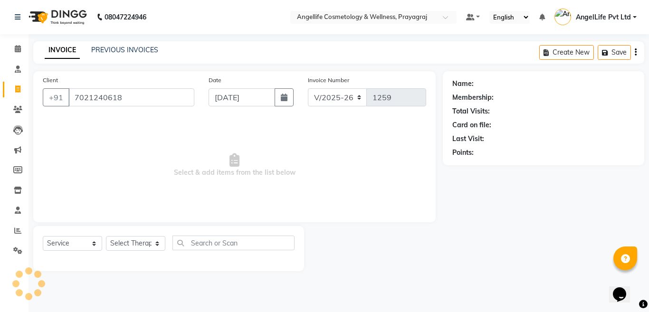
type input "7021240618"
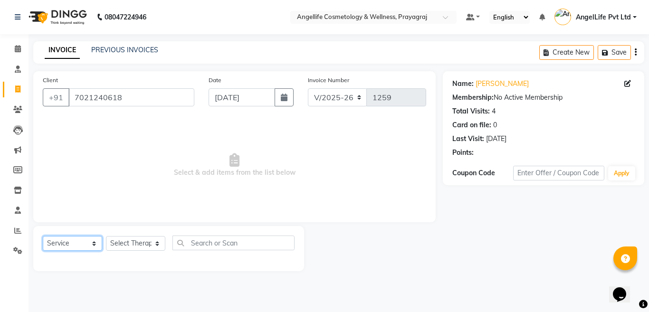
click at [64, 241] on select "Select Service Product Membership Package Voucher Prepaid Gift Card" at bounding box center [72, 243] width 59 height 15
click at [43, 236] on select "Select Service Product Membership Package Voucher Prepaid Gift Card" at bounding box center [72, 243] width 59 height 15
click at [132, 245] on select "Select Therapist AngelLife Lucknow AngelLife Pvt Ltd DR SWATI KAJAL PREETI KESA…" at bounding box center [135, 243] width 59 height 15
select select "26653"
click at [106, 236] on select "Select Therapist AngelLife Lucknow AngelLife Pvt Ltd DR SWATI KAJAL PREETI KESA…" at bounding box center [135, 243] width 59 height 15
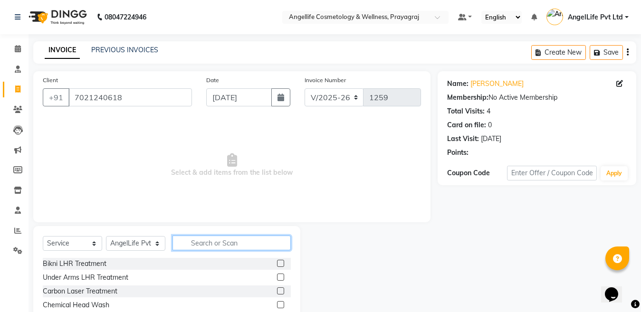
click at [222, 247] on input "text" at bounding box center [231, 243] width 118 height 15
type input "C"
type input "HIFU"
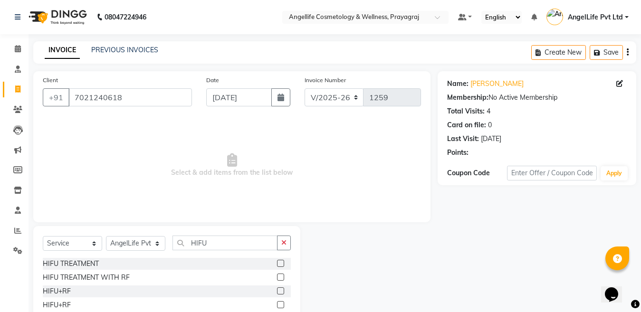
click at [281, 262] on label at bounding box center [280, 263] width 7 height 7
click at [281, 262] on input "checkbox" at bounding box center [280, 264] width 6 height 6
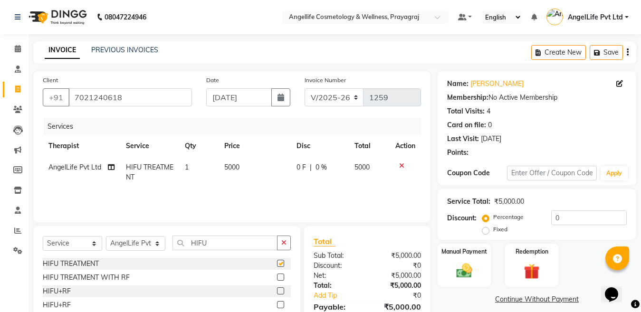
checkbox input "false"
click at [242, 171] on td "5000" at bounding box center [254, 172] width 73 height 31
select select "26653"
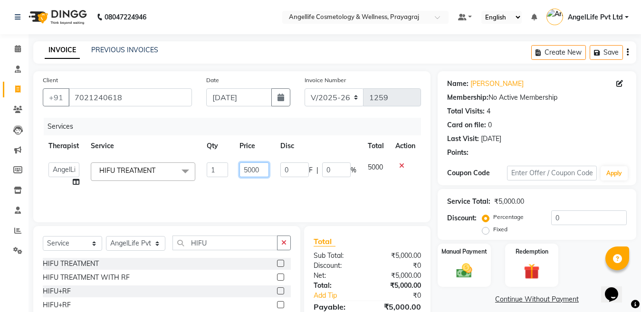
click at [264, 167] on input "5000" at bounding box center [253, 169] width 29 height 15
type input "5"
type input "8000"
click at [287, 243] on button "button" at bounding box center [284, 243] width 14 height 15
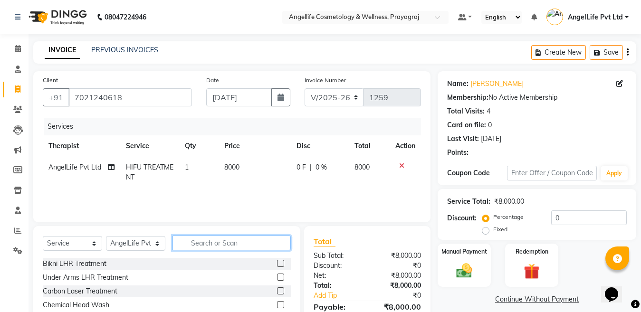
click at [275, 245] on input "text" at bounding box center [231, 243] width 118 height 15
type input "OX"
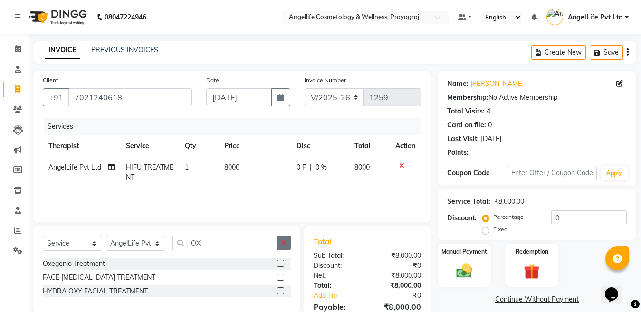
click at [278, 263] on label at bounding box center [280, 263] width 7 height 7
click at [278, 263] on input "checkbox" at bounding box center [280, 264] width 6 height 6
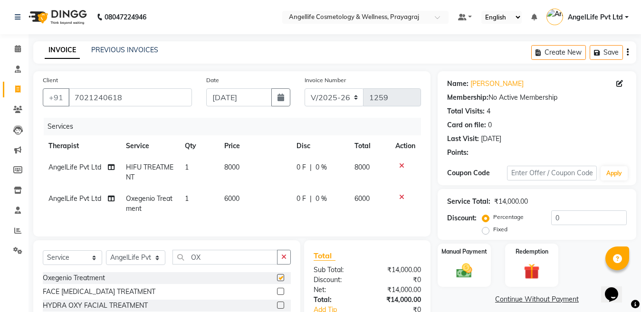
checkbox input "false"
click at [20, 250] on icon at bounding box center [17, 250] width 9 height 7
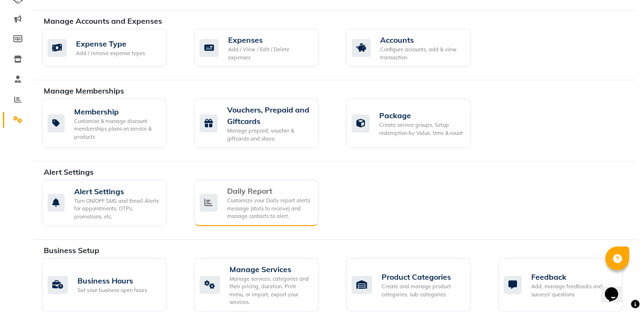
scroll to position [190, 0]
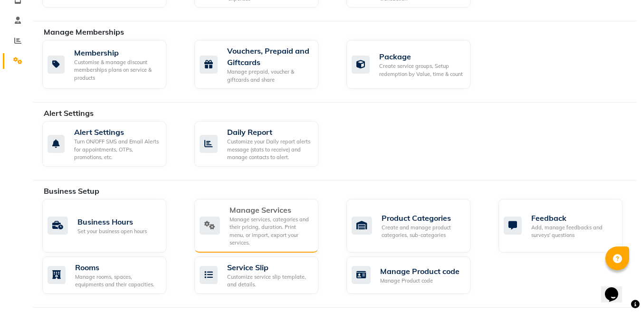
click at [274, 210] on div "Manage Services" at bounding box center [269, 209] width 81 height 11
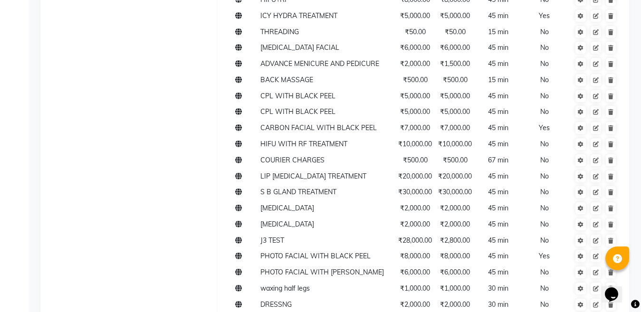
scroll to position [2787, 0]
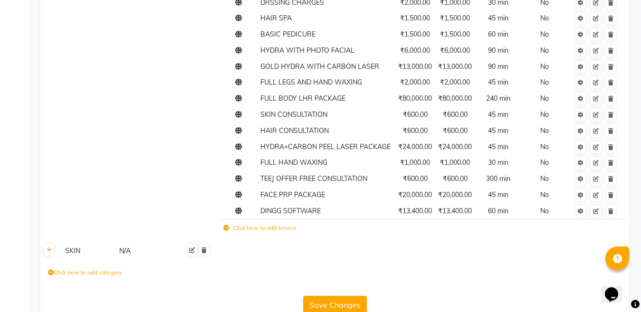
click at [256, 224] on label "Click here to add service" at bounding box center [259, 228] width 73 height 9
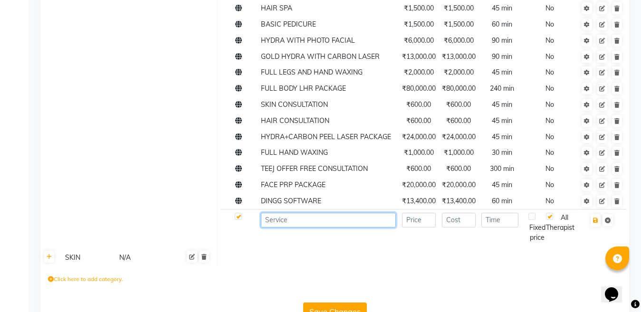
click at [276, 213] on input at bounding box center [328, 220] width 135 height 15
click at [275, 213] on input at bounding box center [328, 220] width 135 height 15
type input "0"
click at [317, 213] on input "OXYGENEO" at bounding box center [328, 220] width 135 height 15
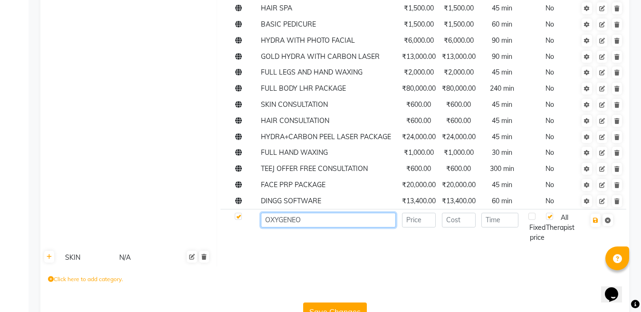
click at [317, 213] on input "OXYGENEO" at bounding box center [328, 220] width 135 height 15
click at [303, 213] on input "OXYGENEO" at bounding box center [328, 220] width 135 height 15
type input "OXYGENEO FACIAL"
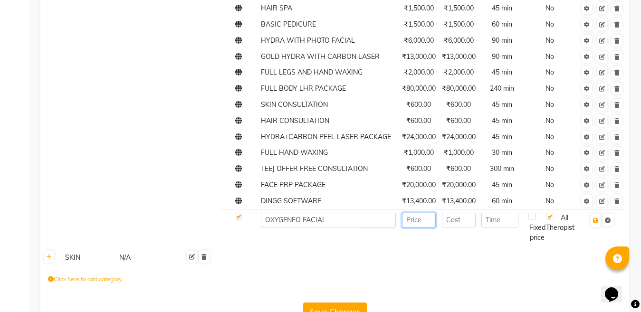
click at [425, 213] on input "number" at bounding box center [419, 220] width 34 height 15
type input "8000"
click at [458, 213] on input "number" at bounding box center [459, 220] width 34 height 15
type input "8000"
click at [495, 213] on input "number" at bounding box center [499, 220] width 37 height 15
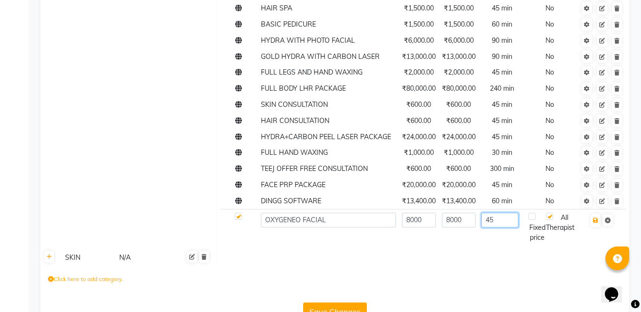
type input "45"
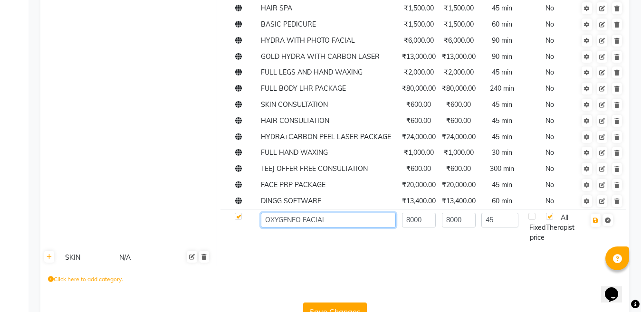
click at [265, 213] on input "OXYGENEO FACIAL" at bounding box center [328, 220] width 135 height 15
click at [264, 213] on input "OXYGENEO FACIAL" at bounding box center [328, 220] width 135 height 15
type input "ANTI AGING OXYGENEO FACIAL"
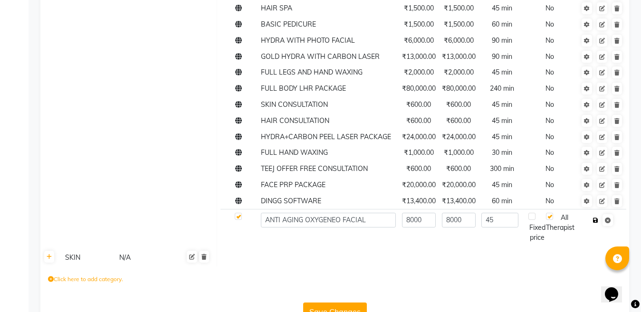
click at [594, 217] on icon "button" at bounding box center [595, 220] width 5 height 6
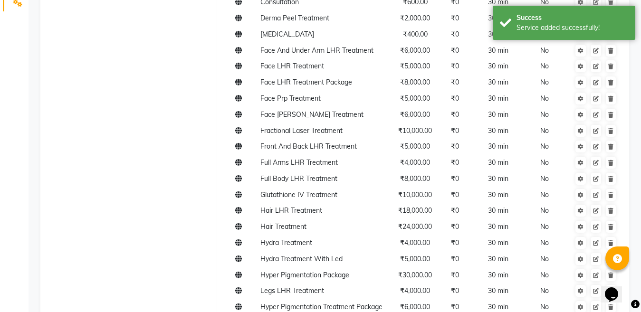
scroll to position [0, 0]
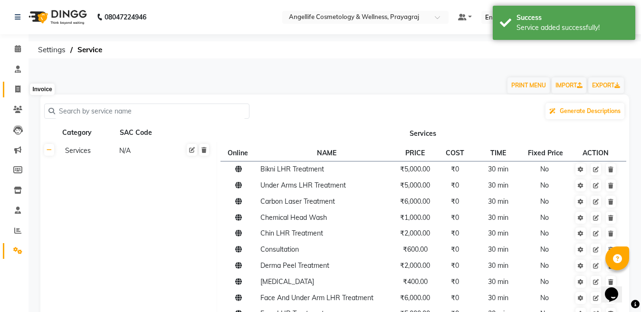
click at [19, 88] on icon at bounding box center [17, 88] width 5 height 7
select select "service"
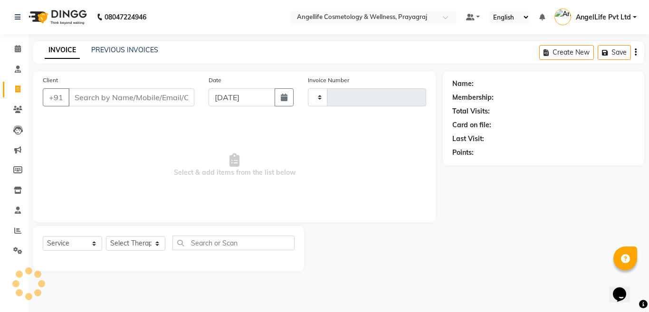
click at [90, 98] on input "Client" at bounding box center [131, 97] width 126 height 18
type input "1259"
select select "4531"
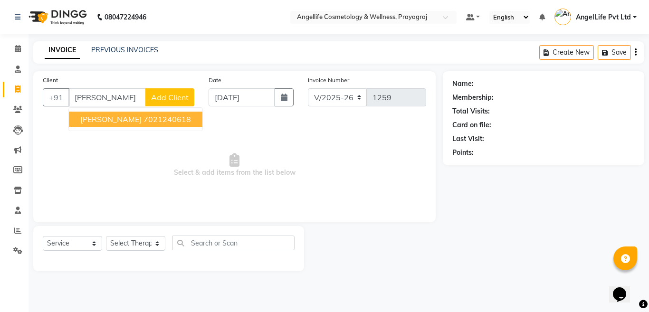
click at [95, 119] on span "VANDITA SRIVASTAVA" at bounding box center [110, 118] width 61 height 9
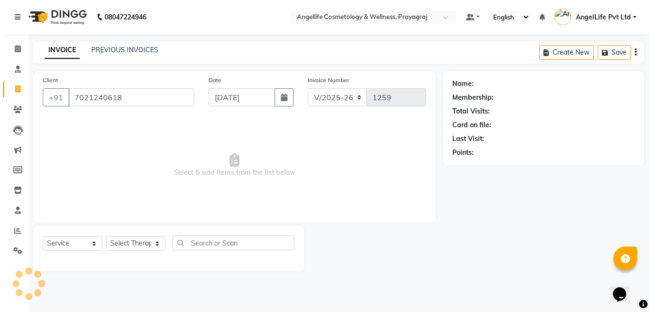
type input "7021240618"
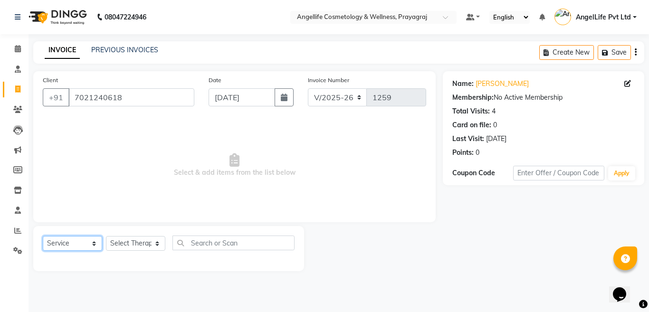
click at [63, 244] on select "Select Service Product Membership Package Voucher Prepaid Gift Card" at bounding box center [72, 243] width 59 height 15
click at [43, 236] on select "Select Service Product Membership Package Voucher Prepaid Gift Card" at bounding box center [72, 243] width 59 height 15
click at [134, 243] on select "Select Therapist AngelLife Lucknow AngelLife Pvt Ltd DR [PERSON_NAME] [PERSON_N…" at bounding box center [135, 243] width 59 height 15
select select "26653"
click at [106, 236] on select "Select Therapist AngelLife Lucknow AngelLife Pvt Ltd DR [PERSON_NAME] [PERSON_N…" at bounding box center [135, 243] width 59 height 15
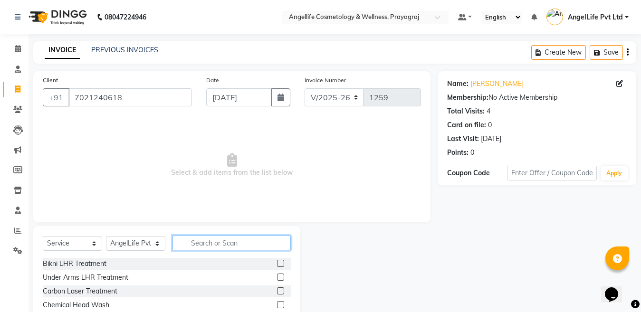
click at [200, 245] on input "text" at bounding box center [231, 243] width 118 height 15
type input "HIFU"
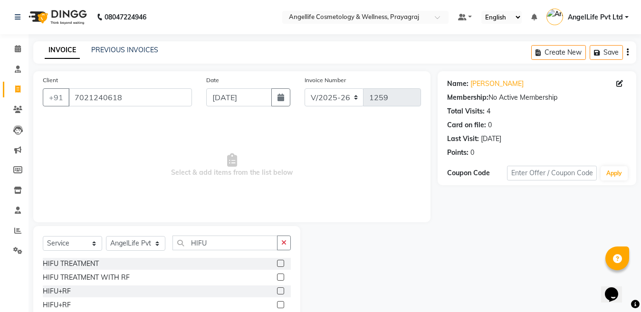
click at [283, 260] on label at bounding box center [280, 263] width 7 height 7
click at [283, 261] on input "checkbox" at bounding box center [280, 264] width 6 height 6
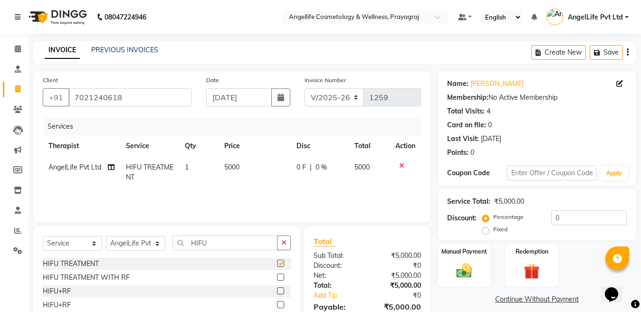
checkbox input "false"
click at [263, 170] on td "5000" at bounding box center [254, 172] width 73 height 31
select select "26653"
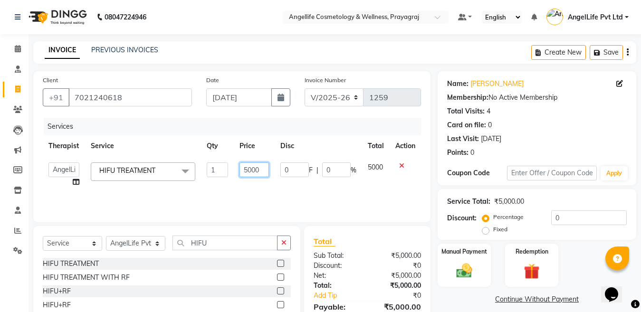
click at [260, 170] on input "5000" at bounding box center [253, 169] width 29 height 15
type input "5"
type input "10000"
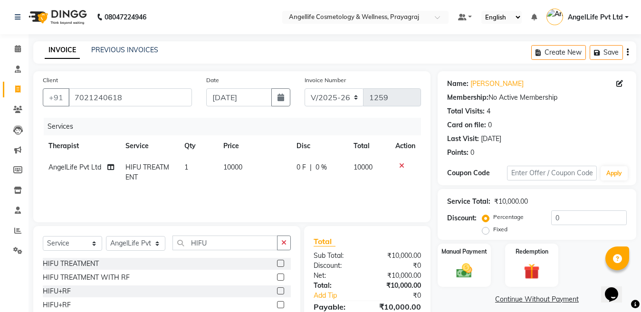
click at [291, 169] on td "0 F | 0 %" at bounding box center [319, 172] width 57 height 31
select select "26653"
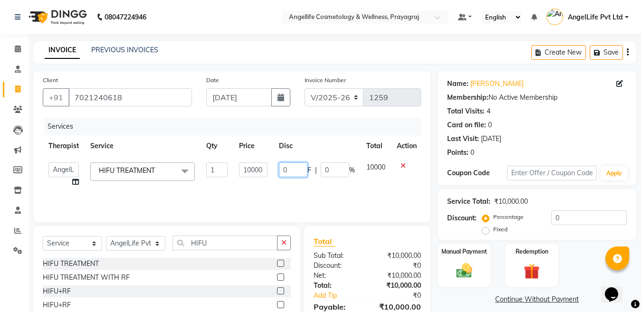
click at [296, 168] on input "0" at bounding box center [293, 169] width 28 height 15
type input "5000"
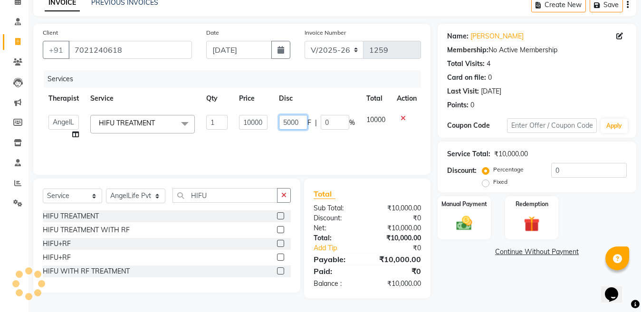
scroll to position [48, 0]
drag, startPoint x: 286, startPoint y: 193, endPoint x: 256, endPoint y: 204, distance: 32.1
click at [284, 194] on icon "button" at bounding box center [283, 194] width 5 height 7
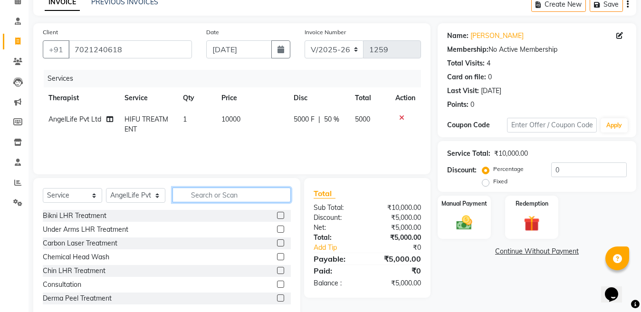
click at [254, 195] on input "text" at bounding box center [231, 195] width 118 height 15
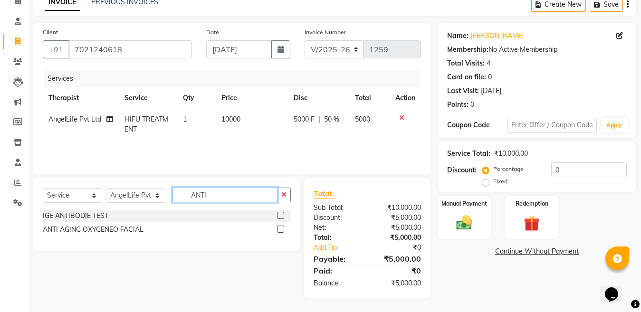
type input "ANTI"
click at [283, 229] on label at bounding box center [280, 229] width 7 height 7
click at [283, 229] on input "checkbox" at bounding box center [280, 229] width 6 height 6
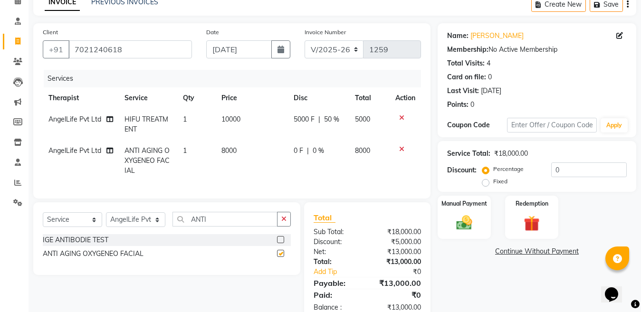
checkbox input "false"
click at [284, 156] on td "8000" at bounding box center [252, 160] width 72 height 41
select select "26653"
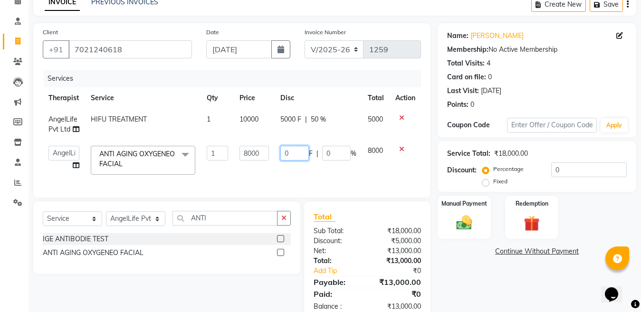
click at [296, 152] on input "0" at bounding box center [294, 153] width 28 height 15
type input "5"
type input "3000"
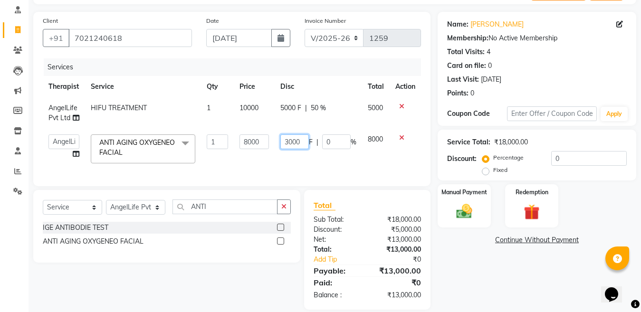
scroll to position [79, 0]
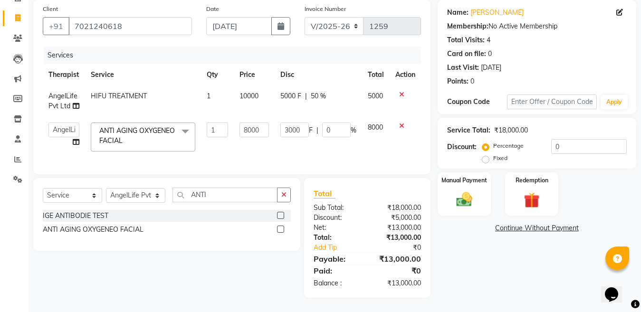
click at [475, 261] on div "Name: Vandita Srivastava Membership: No Active Membership Total Visits: 4 Card …" at bounding box center [540, 149] width 206 height 298
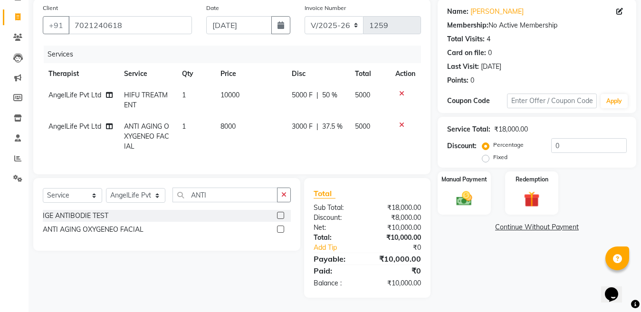
click at [543, 223] on link "Continue Without Payment" at bounding box center [536, 227] width 195 height 10
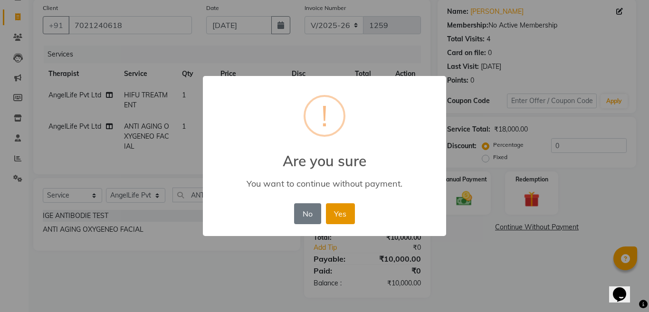
click at [346, 217] on button "Yes" at bounding box center [340, 213] width 29 height 21
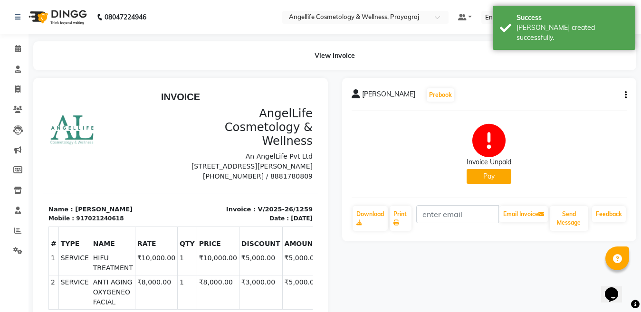
click at [495, 179] on button "Pay" at bounding box center [488, 176] width 45 height 15
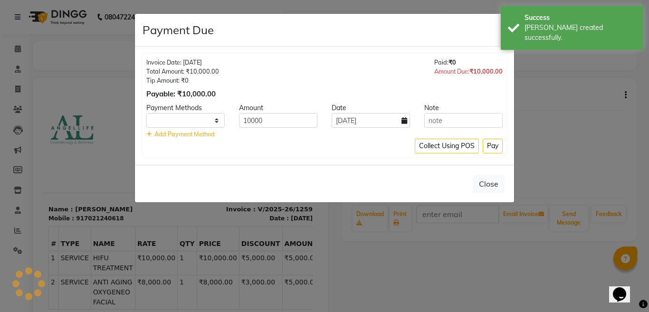
select select "1"
click at [496, 147] on button "Pay" at bounding box center [492, 146] width 20 height 15
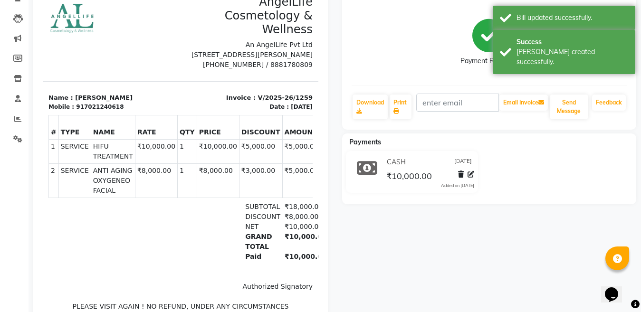
scroll to position [95, 0]
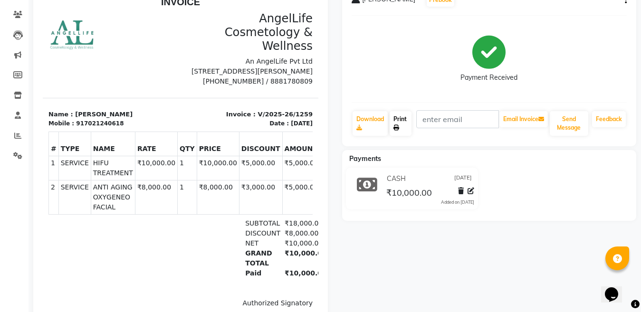
click at [407, 121] on link "Print" at bounding box center [400, 123] width 22 height 25
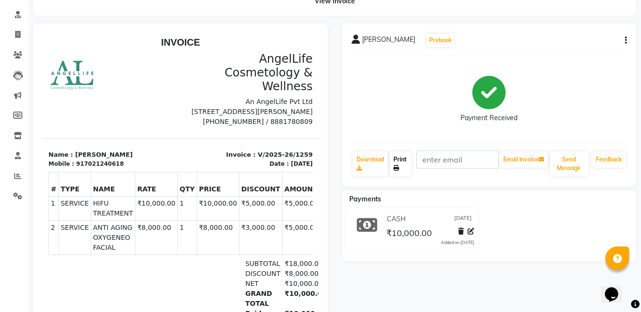
scroll to position [0, 0]
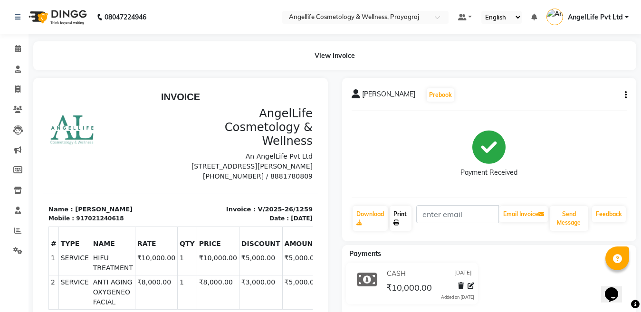
click at [401, 218] on link "Print" at bounding box center [400, 218] width 22 height 25
click at [399, 214] on link "Print" at bounding box center [400, 218] width 22 height 25
click at [400, 218] on link "Print" at bounding box center [400, 218] width 22 height 25
click at [396, 217] on link "Print" at bounding box center [400, 218] width 22 height 25
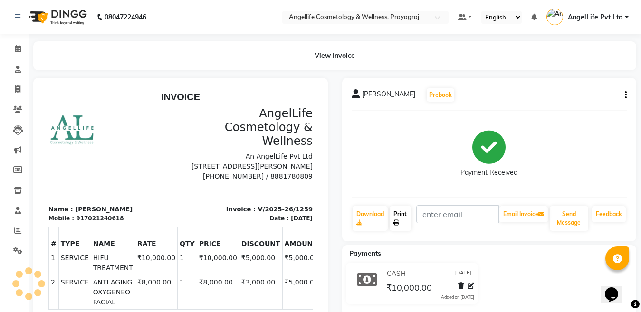
click at [396, 217] on link "Print" at bounding box center [400, 218] width 22 height 25
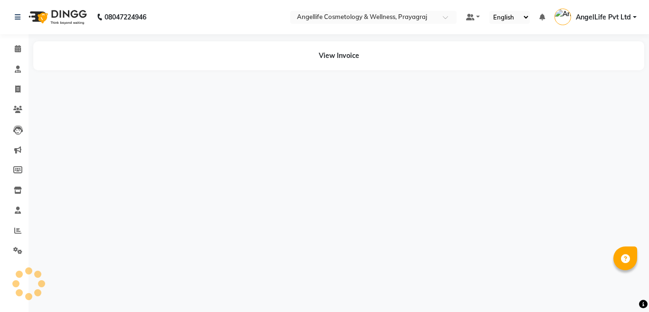
select select "en"
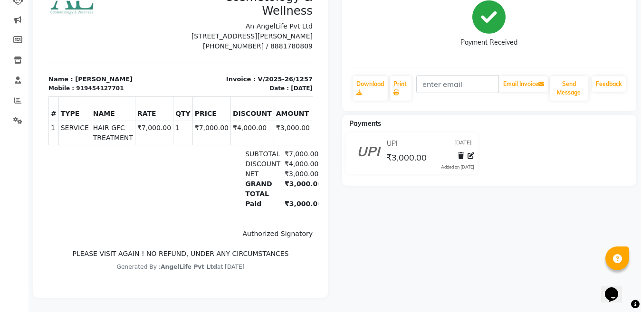
scroll to position [91, 0]
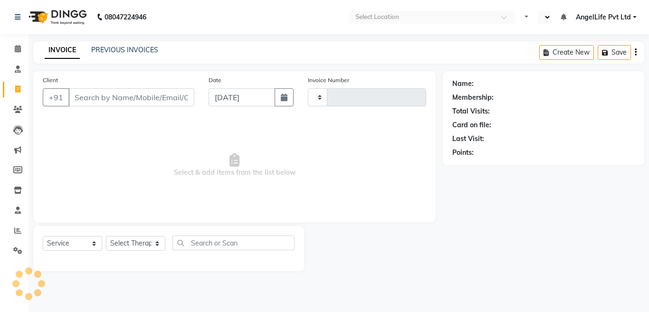
select select "service"
click at [92, 94] on input "Client" at bounding box center [131, 97] width 126 height 18
click at [77, 136] on span "Select & add items from the list below" at bounding box center [234, 165] width 383 height 95
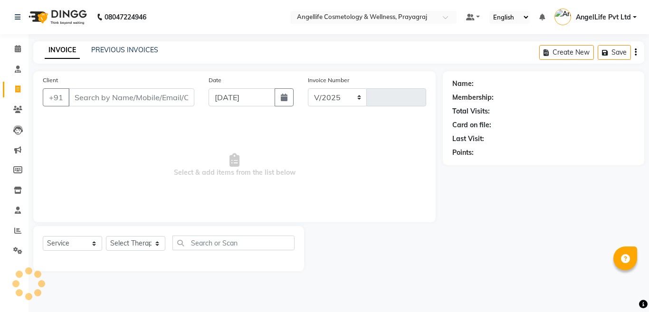
select select "en"
select select "4531"
type input "1260"
click at [78, 96] on input "Client" at bounding box center [131, 97] width 126 height 18
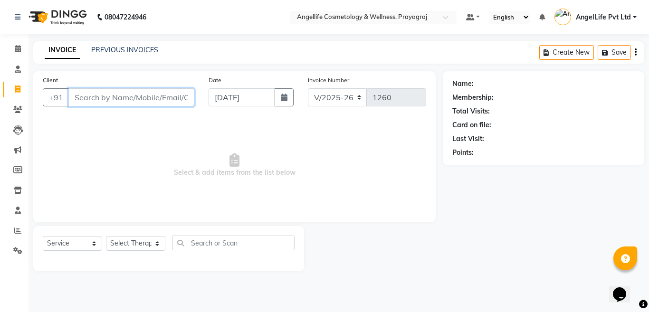
click at [138, 96] on input "Client" at bounding box center [131, 97] width 126 height 18
click at [137, 101] on input "Client" at bounding box center [131, 97] width 126 height 18
drag, startPoint x: 112, startPoint y: 100, endPoint x: 111, endPoint y: 94, distance: 6.8
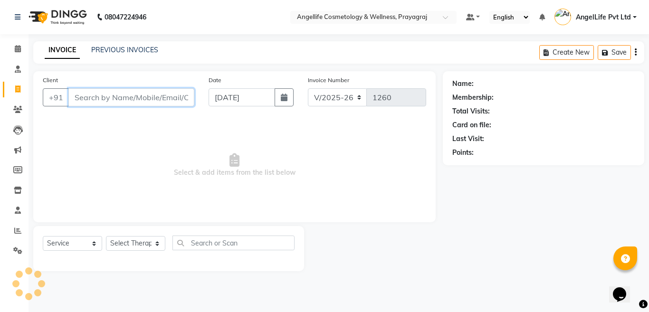
click at [112, 96] on input "Client" at bounding box center [131, 97] width 126 height 18
click at [111, 94] on input "Client" at bounding box center [131, 97] width 126 height 18
click at [90, 94] on input "Client" at bounding box center [131, 97] width 126 height 18
drag, startPoint x: 80, startPoint y: 99, endPoint x: 80, endPoint y: 90, distance: 8.5
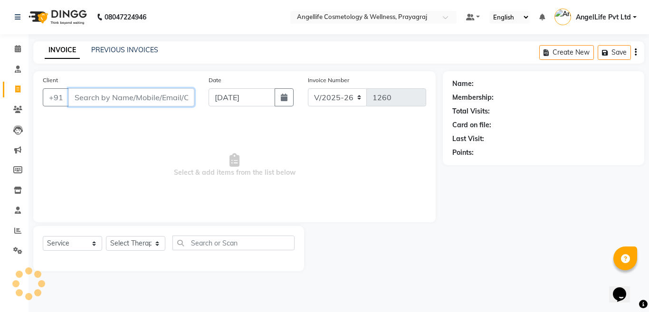
click at [80, 95] on input "Client" at bounding box center [131, 97] width 126 height 18
click at [80, 90] on input "Client" at bounding box center [131, 97] width 126 height 18
click at [75, 96] on input "Client" at bounding box center [131, 97] width 126 height 18
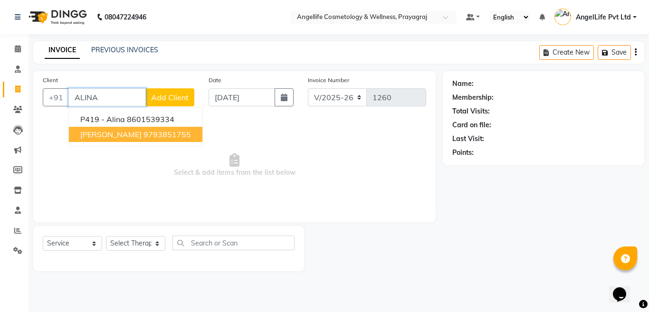
click at [108, 134] on span "ALINA IMTIAZ" at bounding box center [110, 134] width 61 height 9
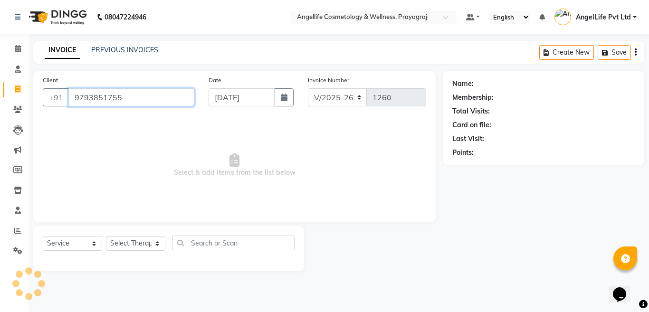
type input "9793851755"
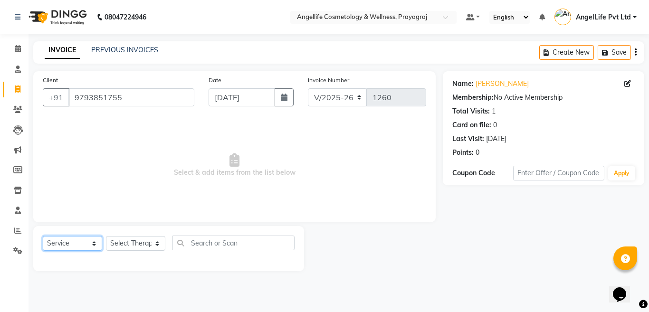
click at [85, 246] on select "Select Service Product Membership Package Voucher Prepaid Gift Card" at bounding box center [72, 243] width 59 height 15
click at [43, 236] on select "Select Service Product Membership Package Voucher Prepaid Gift Card" at bounding box center [72, 243] width 59 height 15
drag, startPoint x: 128, startPoint y: 252, endPoint x: 123, endPoint y: 240, distance: 13.1
click at [126, 245] on div "Select Service Product Membership Package Voucher Prepaid Gift Card Select Ther…" at bounding box center [169, 247] width 252 height 22
click at [123, 240] on select "Select Therapist AngelLife Lucknow AngelLife Pvt Ltd DR [PERSON_NAME] [PERSON_N…" at bounding box center [135, 243] width 59 height 15
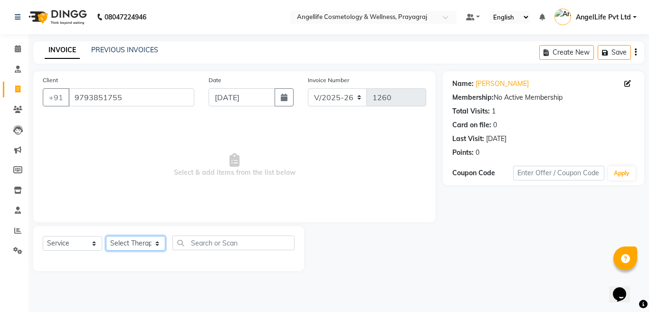
select select "26653"
click at [106, 236] on select "Select Therapist AngelLife Lucknow AngelLife Pvt Ltd DR [PERSON_NAME] [PERSON_N…" at bounding box center [135, 243] width 59 height 15
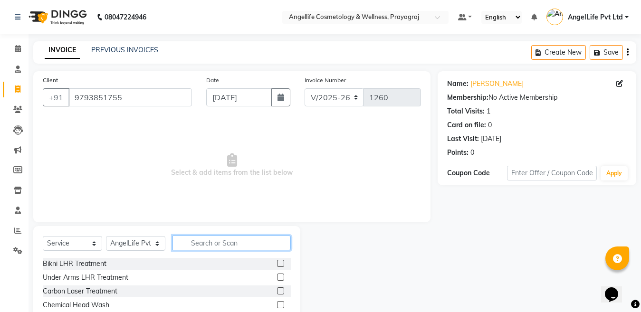
click at [207, 243] on input "text" at bounding box center [231, 243] width 118 height 15
type input "CONS"
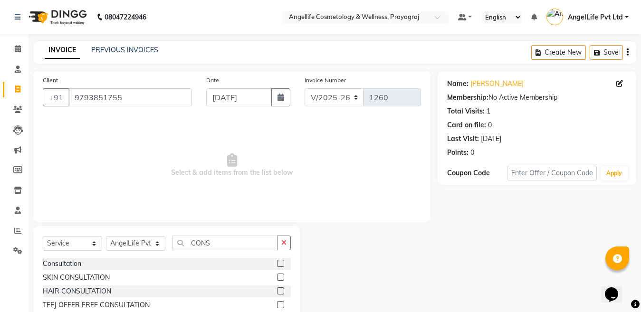
click at [282, 275] on label at bounding box center [280, 277] width 7 height 7
click at [282, 275] on input "checkbox" at bounding box center [280, 277] width 6 height 6
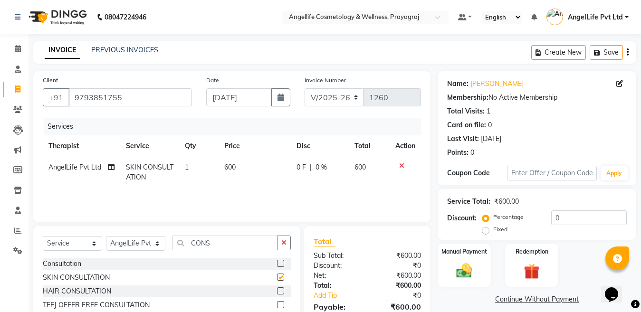
checkbox input "false"
click at [290, 171] on td "600" at bounding box center [254, 172] width 73 height 31
select select "26653"
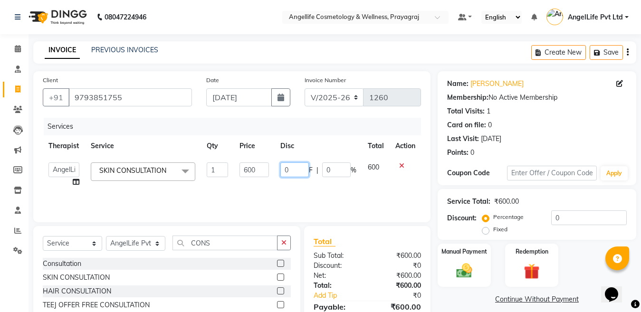
click at [298, 169] on input "0" at bounding box center [294, 169] width 28 height 15
type input "300"
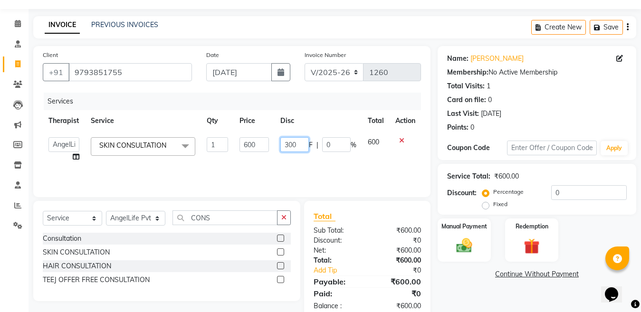
scroll to position [48, 0]
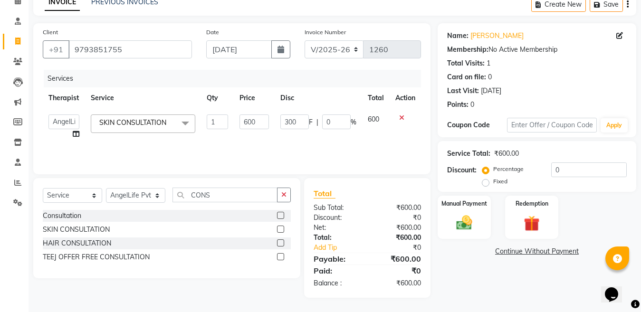
click at [458, 275] on div "Name: Alina Imtiaz Membership: No Active Membership Total Visits: 1 Card on fil…" at bounding box center [540, 160] width 206 height 274
click at [475, 273] on div "Name: Alina Imtiaz Membership: No Active Membership Total Visits: 1 Card on fil…" at bounding box center [540, 160] width 206 height 274
click at [515, 274] on div "Name: Alina Imtiaz Membership: No Active Membership Total Visits: 1 Card on fil…" at bounding box center [540, 160] width 206 height 274
click at [516, 274] on div "Name: Alina Imtiaz Membership: No Active Membership Total Visits: 1 Card on fil…" at bounding box center [540, 160] width 206 height 274
click at [494, 278] on div "Name: Alina Imtiaz Membership: No Active Membership Total Visits: 1 Card on fil…" at bounding box center [540, 160] width 206 height 274
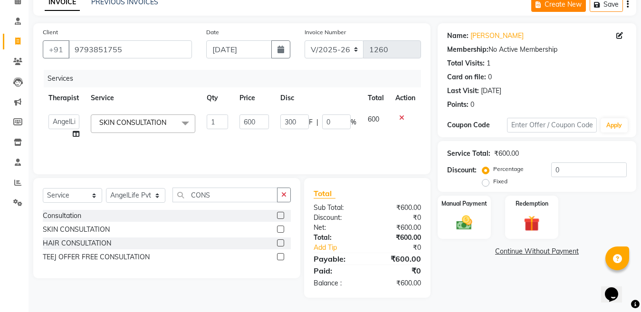
click at [494, 278] on div "Name: Alina Imtiaz Membership: No Active Membership Total Visits: 1 Card on fil…" at bounding box center [540, 160] width 206 height 274
click at [362, 138] on td "600" at bounding box center [376, 127] width 28 height 36
select select "26653"
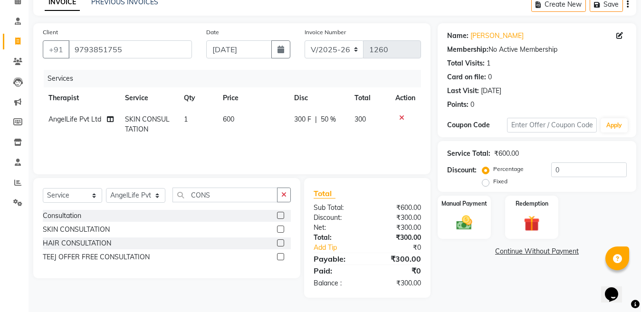
click at [517, 252] on link "Continue Without Payment" at bounding box center [536, 251] width 195 height 10
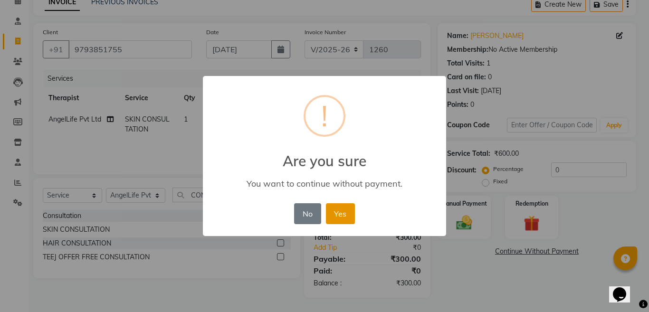
click at [349, 212] on button "Yes" at bounding box center [340, 213] width 29 height 21
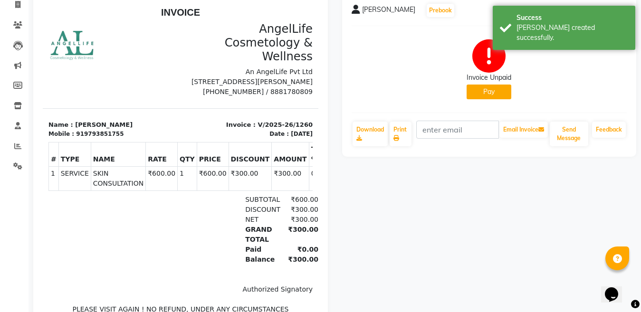
scroll to position [95, 0]
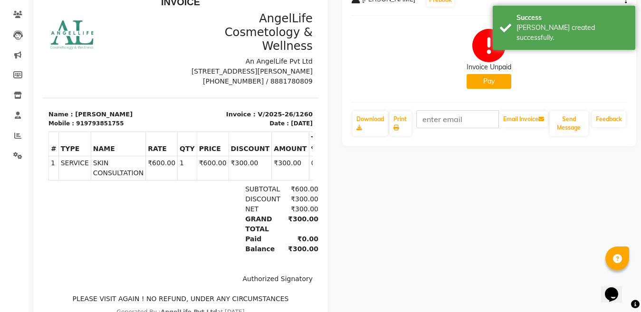
click at [488, 78] on button "Pay" at bounding box center [488, 81] width 45 height 15
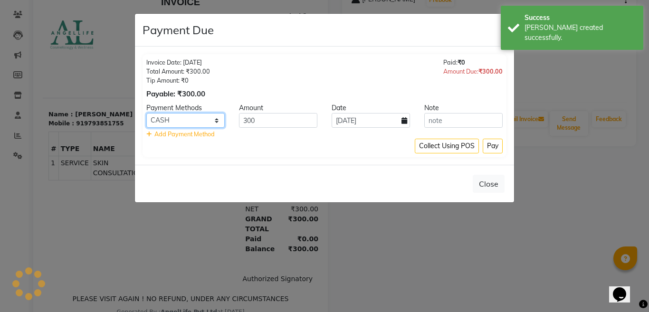
click at [205, 124] on select "CASH CARD ONLINE CUSTOM GPay PayTM PhonePe UPI NearBuy Loan BharatPay Cheque Mo…" at bounding box center [185, 120] width 78 height 15
select select "8"
click at [146, 113] on select "CASH CARD ONLINE CUSTOM GPay PayTM PhonePe UPI NearBuy Loan BharatPay Cheque Mo…" at bounding box center [185, 120] width 78 height 15
click at [491, 152] on button "Pay" at bounding box center [492, 146] width 20 height 15
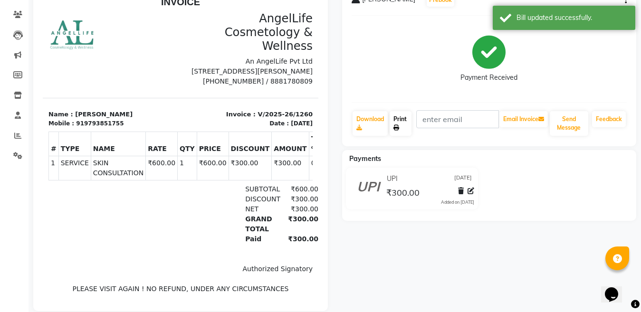
click at [399, 126] on link "Print" at bounding box center [400, 123] width 22 height 25
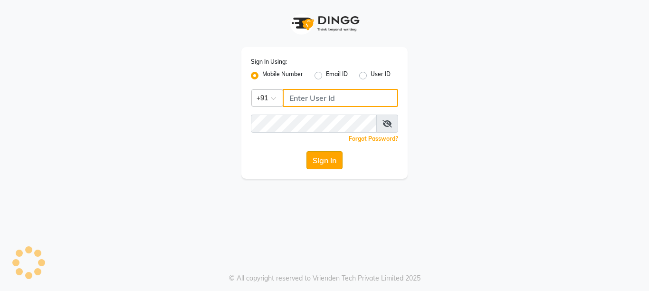
type input "9506660055"
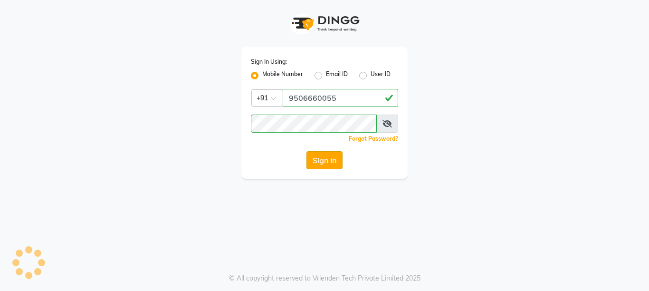
click at [329, 155] on button "Sign In" at bounding box center [324, 160] width 36 height 18
click at [329, 155] on div "Sign In" at bounding box center [324, 160] width 147 height 18
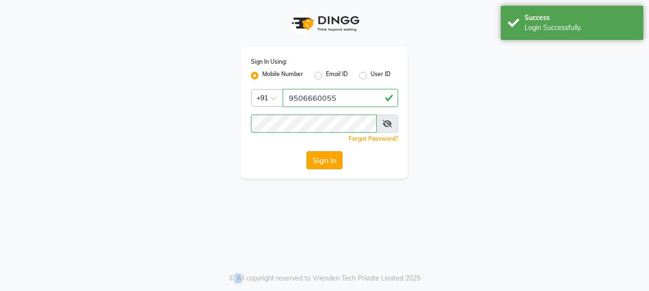
select select "service"
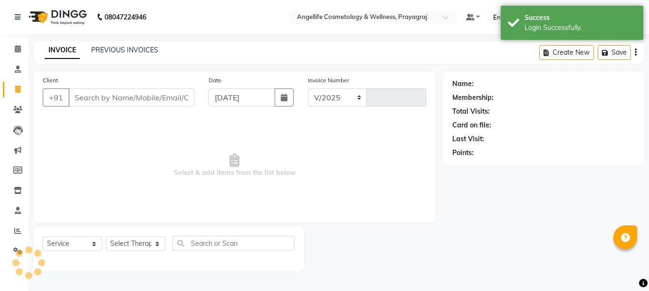
select select "en"
select select "4531"
type input "1261"
click at [117, 100] on input "Client" at bounding box center [131, 97] width 126 height 18
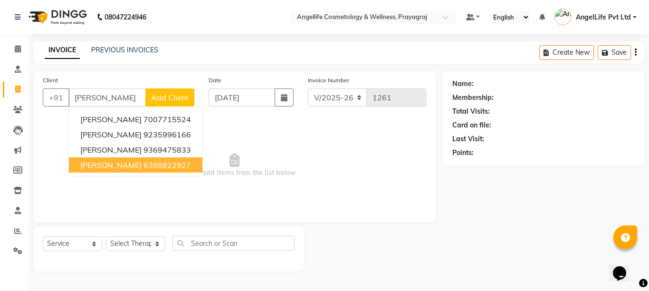
click at [123, 161] on span "[PERSON_NAME]" at bounding box center [110, 164] width 61 height 9
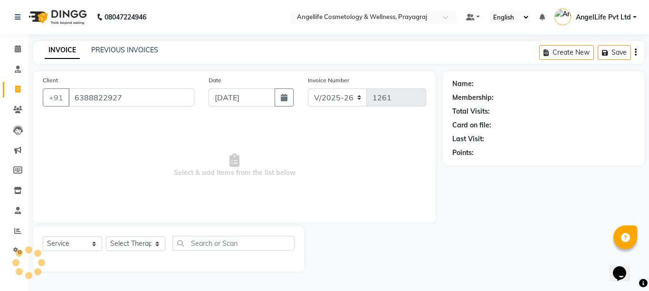
type input "6388822927"
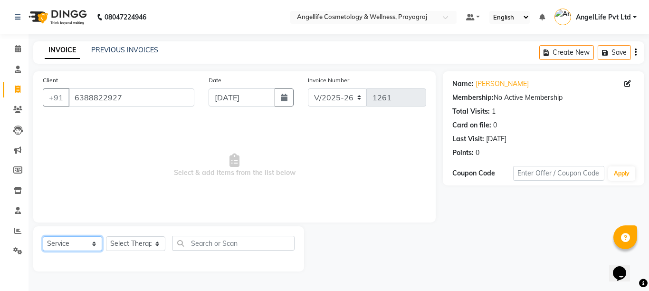
click at [70, 247] on select "Select Service Product Membership Package Voucher Prepaid Gift Card" at bounding box center [72, 243] width 59 height 15
click at [71, 247] on select "Select Service Product Membership Package Voucher Prepaid Gift Card" at bounding box center [72, 243] width 59 height 15
click at [116, 246] on select "Select Therapist AngelLife Lucknow AngelLife Pvt Ltd DR [PERSON_NAME] [PERSON_N…" at bounding box center [135, 243] width 59 height 15
select select "26653"
click at [106, 236] on select "Select Therapist AngelLife Lucknow AngelLife Pvt Ltd DR [PERSON_NAME] [PERSON_N…" at bounding box center [135, 243] width 59 height 15
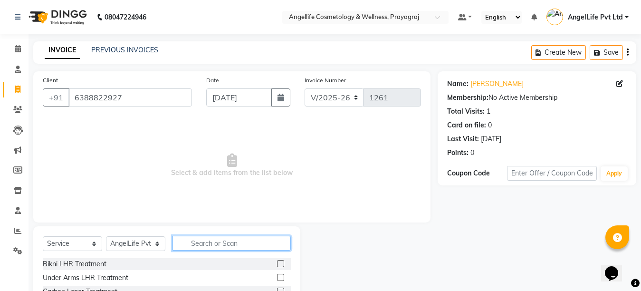
click at [184, 242] on input "text" at bounding box center [231, 243] width 118 height 15
type input "L"
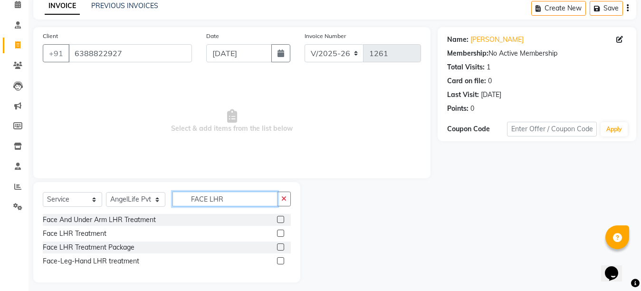
scroll to position [50, 0]
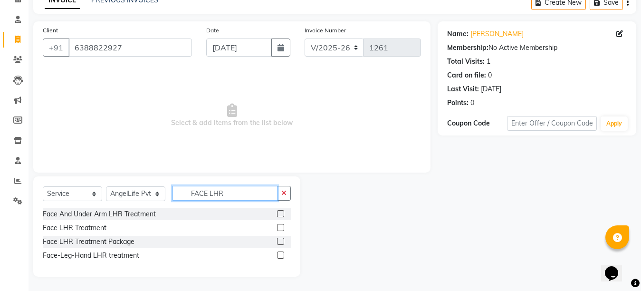
type input "FACE LHR"
click at [282, 239] on label at bounding box center [280, 240] width 7 height 7
click at [282, 239] on input "checkbox" at bounding box center [280, 241] width 6 height 6
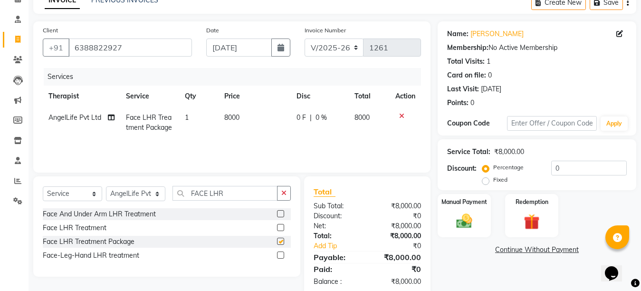
checkbox input "false"
click at [236, 131] on td "8000" at bounding box center [254, 122] width 73 height 31
select select "26653"
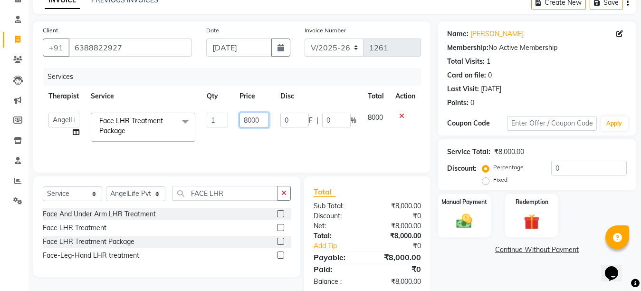
click at [266, 121] on input "8000" at bounding box center [253, 120] width 29 height 15
type input "8"
type input "30000"
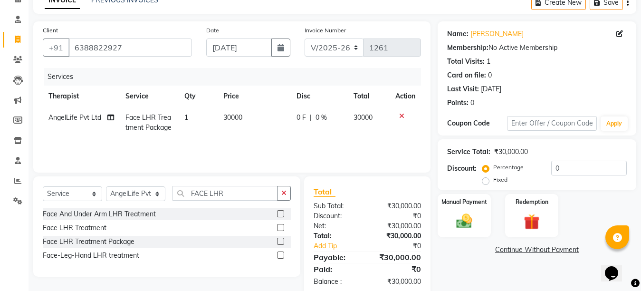
click at [278, 134] on tr "AngelLife Pvt Ltd Face LHR Treatment Package 1 30000 0 F | 0 % 30000" at bounding box center [232, 122] width 378 height 31
click at [296, 126] on td "0 F | 0 %" at bounding box center [319, 122] width 57 height 31
select select "26653"
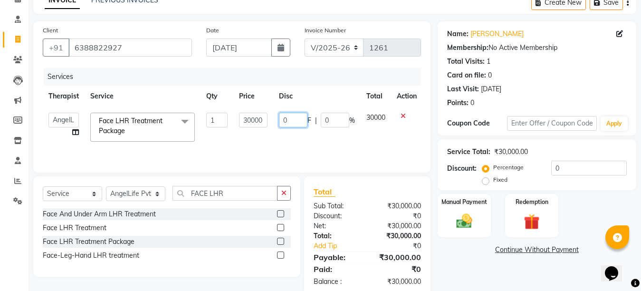
click at [290, 120] on input "0" at bounding box center [293, 120] width 28 height 15
type input "14000"
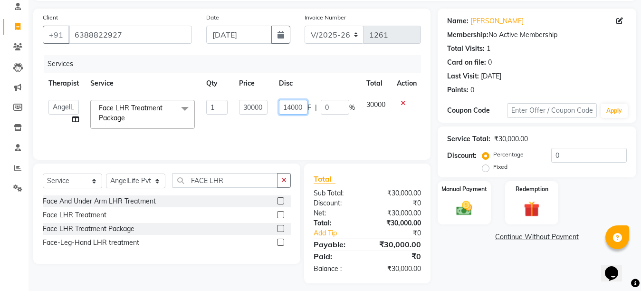
scroll to position [69, 0]
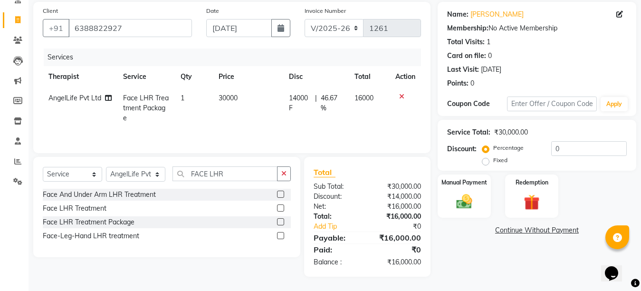
click at [489, 263] on div "Name: [PERSON_NAME] Membership: No Active Membership Total Visits: 1 Card on fi…" at bounding box center [540, 139] width 206 height 274
click at [260, 108] on td "30000" at bounding box center [248, 107] width 70 height 41
select select "26653"
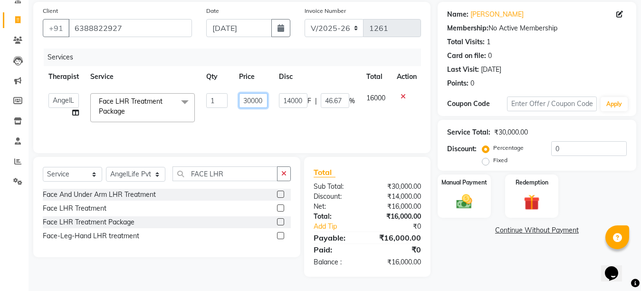
click at [249, 101] on input "30000" at bounding box center [253, 100] width 28 height 15
type input "25000"
click at [517, 258] on div "Name: [PERSON_NAME] Membership: No Active Membership Total Visits: 1 Card on fi…" at bounding box center [540, 139] width 206 height 274
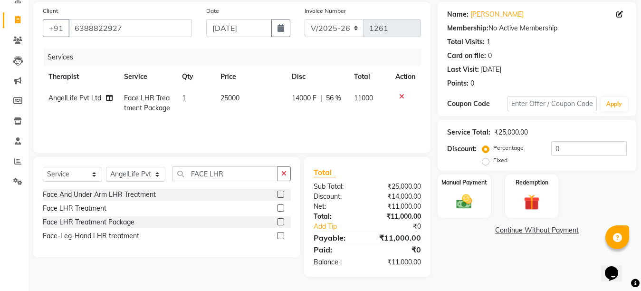
click at [305, 106] on td "14000 F | 56 %" at bounding box center [317, 102] width 63 height 31
select select "26653"
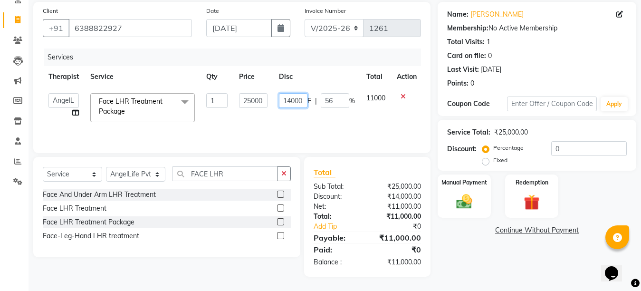
click at [302, 100] on input "14000" at bounding box center [293, 100] width 28 height 15
type input "1"
type input "9000"
click at [509, 263] on div "Name: [PERSON_NAME] Membership: No Active Membership Total Visits: 1 Card on fi…" at bounding box center [540, 139] width 206 height 274
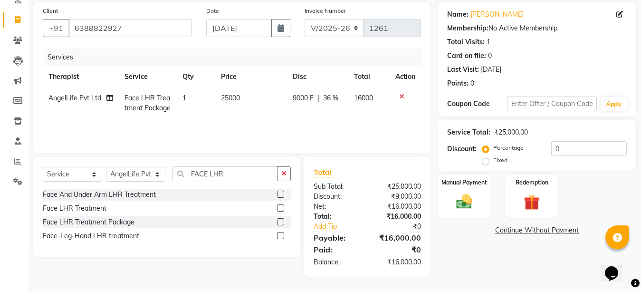
drag, startPoint x: 274, startPoint y: 108, endPoint x: 302, endPoint y: 108, distance: 28.0
click at [274, 108] on td "25000" at bounding box center [251, 102] width 72 height 31
select select "26653"
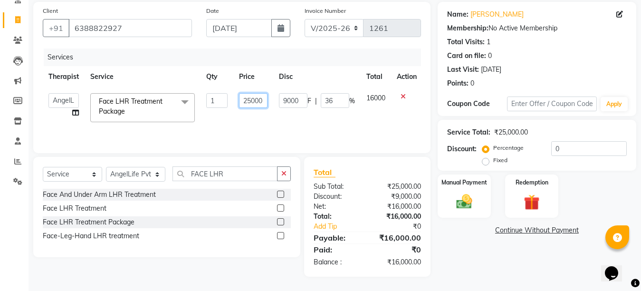
click at [250, 102] on input "25000" at bounding box center [253, 100] width 28 height 15
click at [248, 100] on input "25000" at bounding box center [253, 100] width 28 height 15
click at [248, 101] on input "25000" at bounding box center [253, 100] width 28 height 15
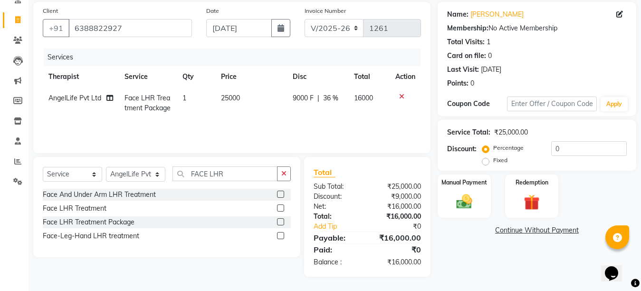
drag, startPoint x: 255, startPoint y: 120, endPoint x: 254, endPoint y: 114, distance: 5.8
click at [255, 118] on td "25000" at bounding box center [251, 102] width 72 height 31
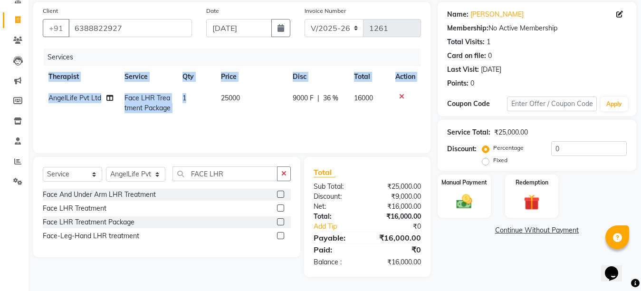
select select "26653"
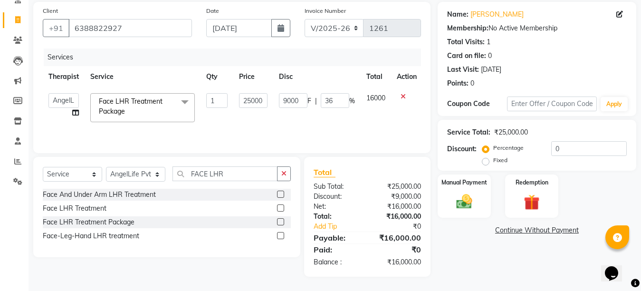
click at [462, 257] on div "Name: [PERSON_NAME] Membership: No Active Membership Total Visits: 1 Card on fi…" at bounding box center [540, 139] width 206 height 274
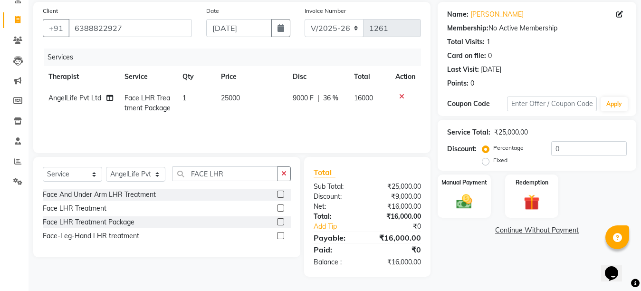
click at [245, 99] on td "25000" at bounding box center [251, 102] width 72 height 31
select select "26653"
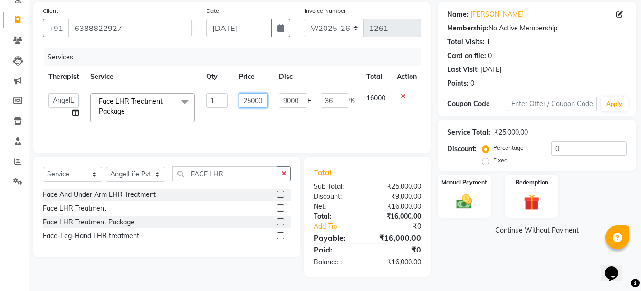
click at [250, 100] on input "25000" at bounding box center [253, 100] width 28 height 15
type input "26000"
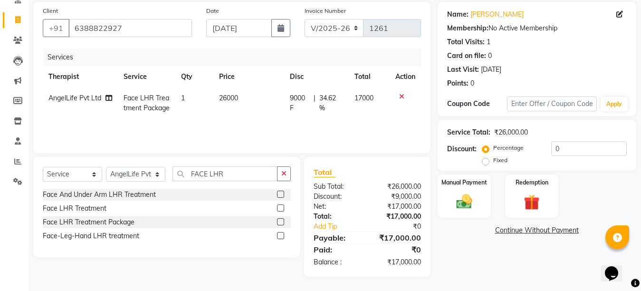
click at [463, 278] on main "INVOICE PREVIOUS INVOICES Create New Save Client [PHONE_NUMBER] Date [DATE] Inv…" at bounding box center [334, 131] width 612 height 319
click at [264, 90] on td "26000" at bounding box center [248, 102] width 71 height 31
select select "26653"
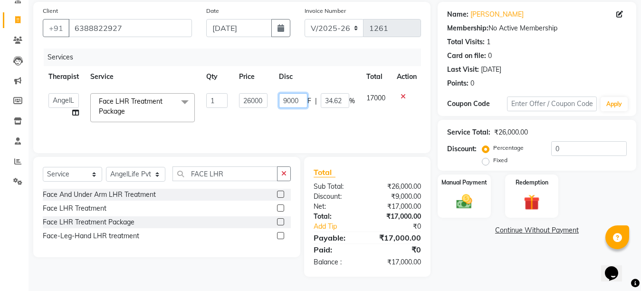
click at [285, 100] on input "9000" at bounding box center [293, 100] width 28 height 15
type input "10000"
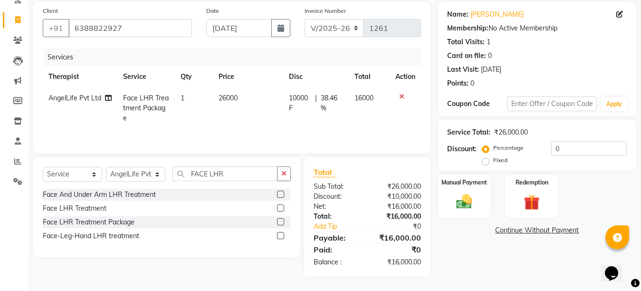
click at [491, 254] on div "Name: [PERSON_NAME] Membership: No Active Membership Total Visits: 1 Card on fi…" at bounding box center [540, 139] width 206 height 274
click at [521, 229] on link "Continue Without Payment" at bounding box center [536, 230] width 195 height 10
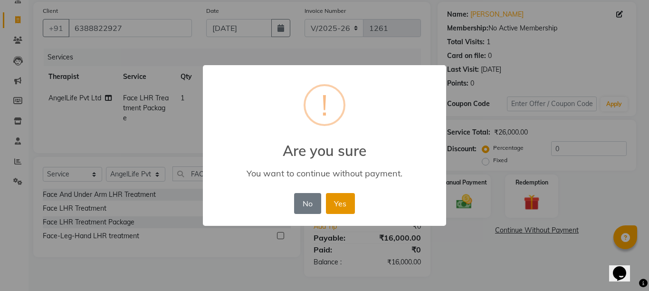
click at [344, 202] on button "Yes" at bounding box center [340, 203] width 29 height 21
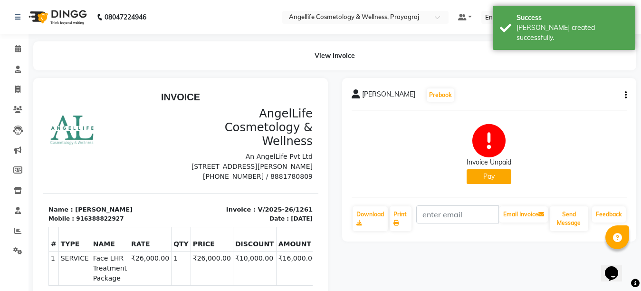
click at [497, 179] on button "Pay" at bounding box center [488, 176] width 45 height 15
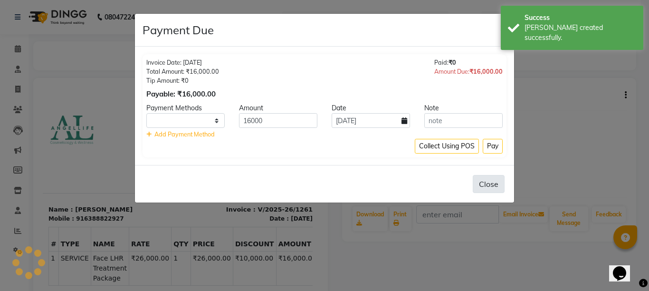
select select "1"
click at [497, 147] on button "Pay" at bounding box center [492, 146] width 20 height 15
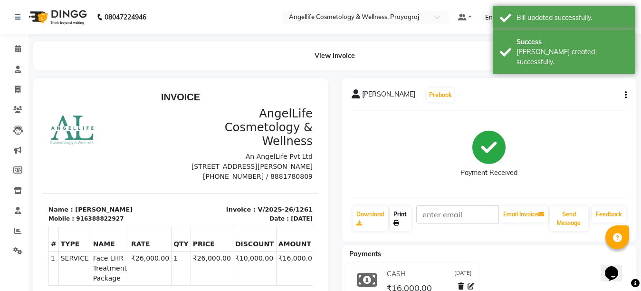
click at [401, 215] on link "Print" at bounding box center [400, 218] width 22 height 25
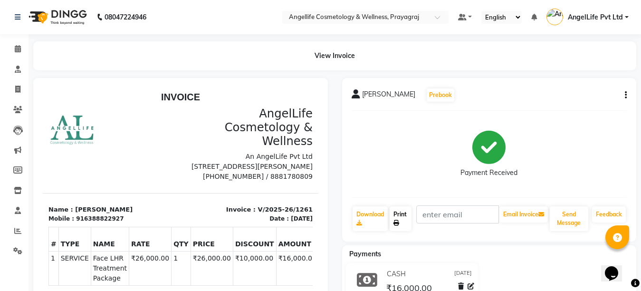
click at [402, 213] on link "Print" at bounding box center [400, 218] width 22 height 25
